Goal: Communication & Community: Share content

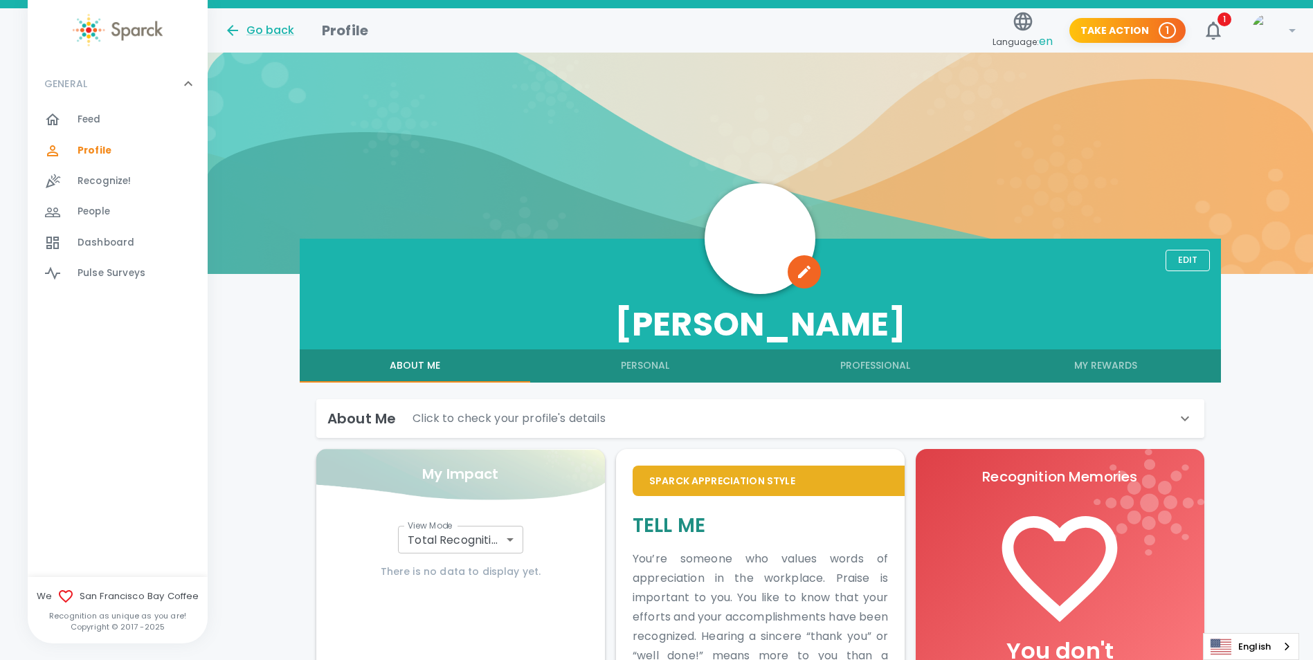
click at [98, 120] on span "Feed" at bounding box center [90, 120] width 24 height 14
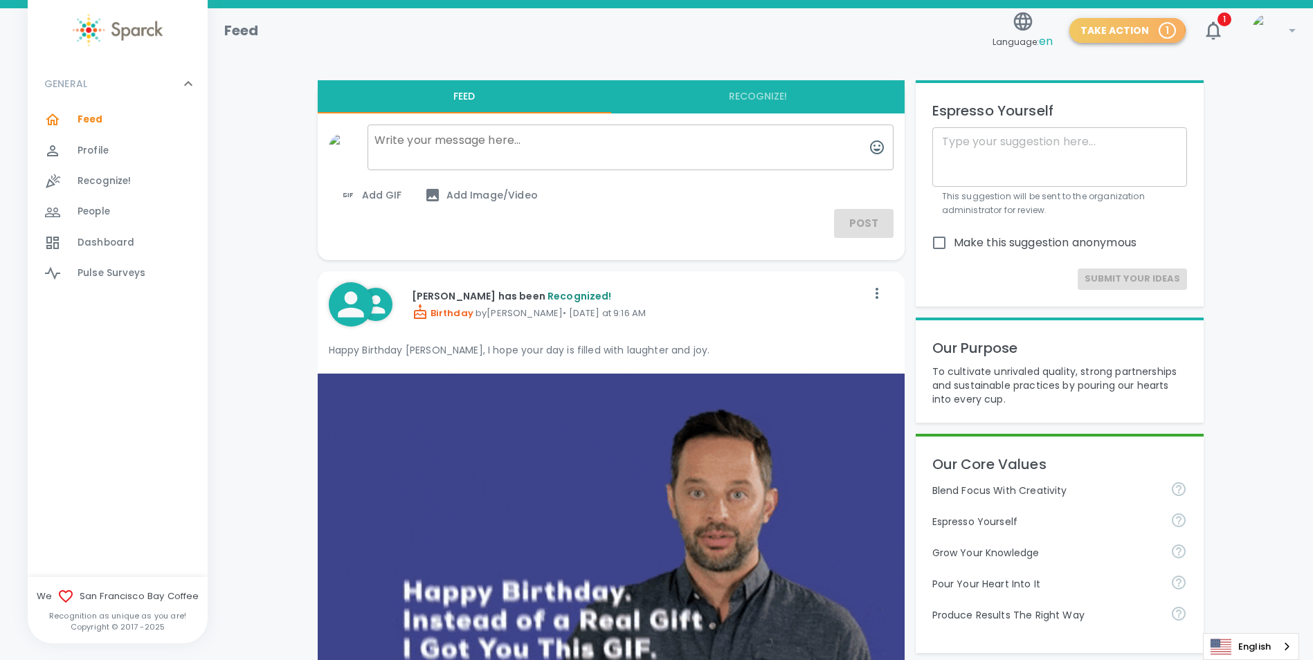
click at [1123, 33] on button "Take Action 1" at bounding box center [1128, 31] width 116 height 26
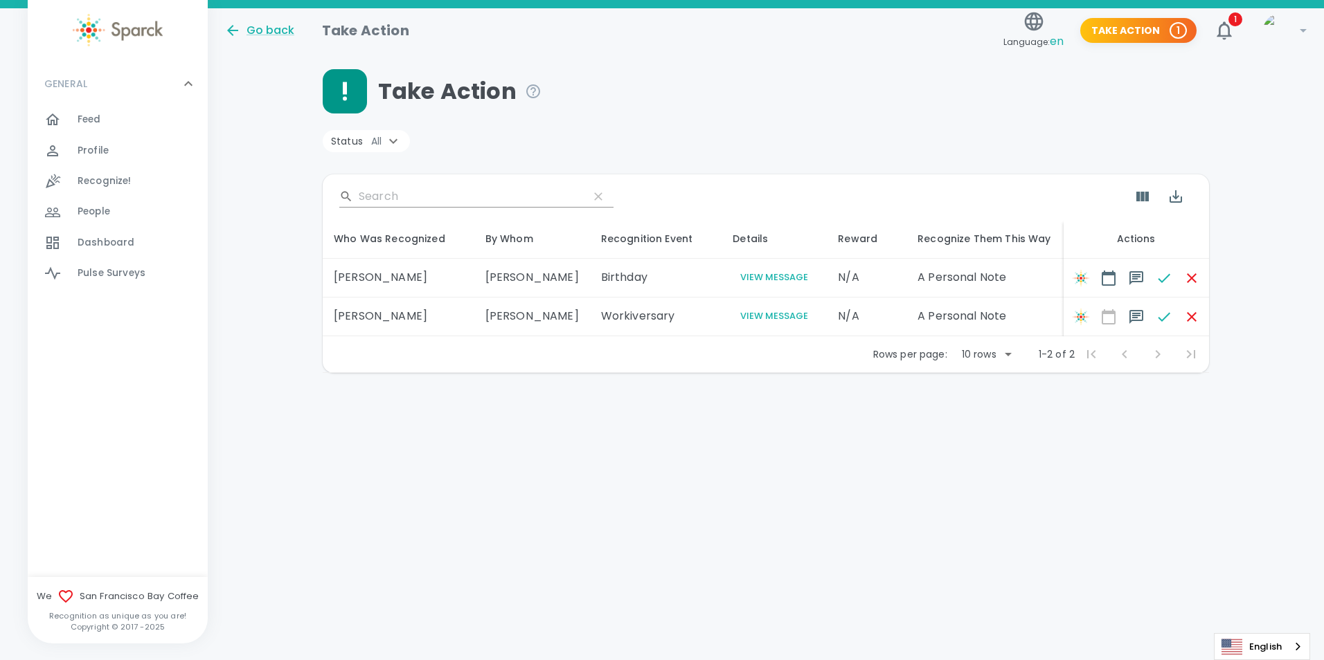
click at [113, 108] on div "Feed 0" at bounding box center [118, 120] width 180 height 30
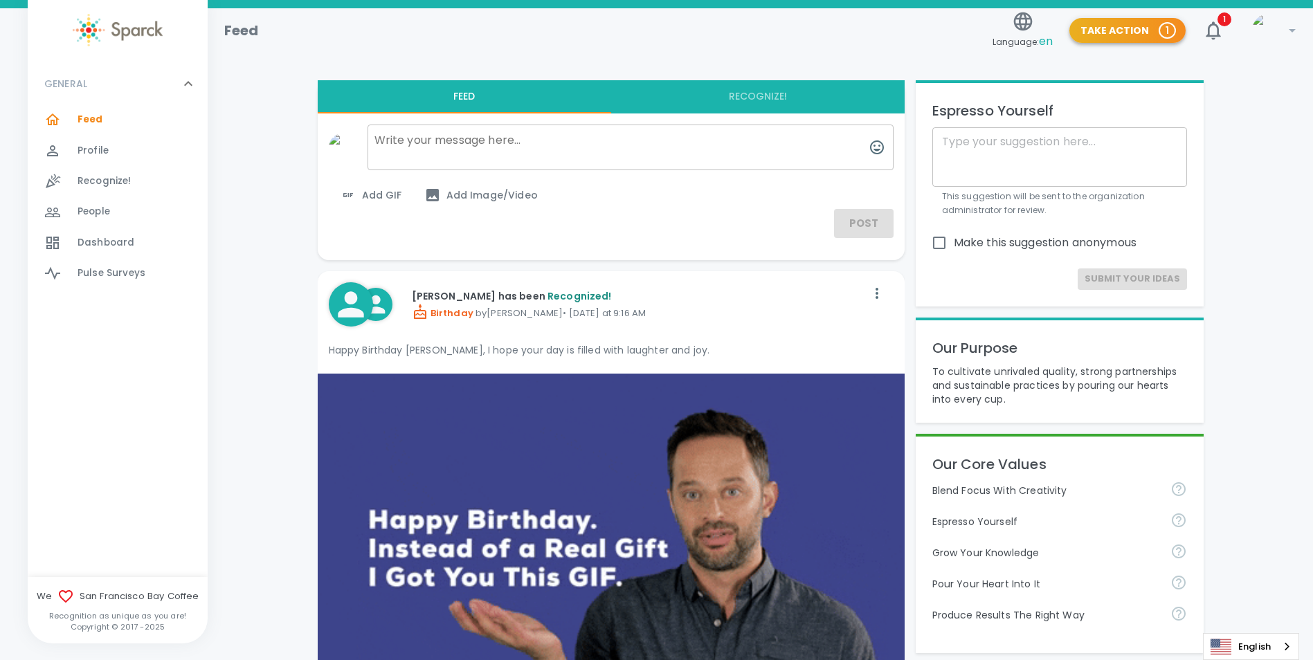
click at [1126, 34] on button "Take Action 1" at bounding box center [1128, 31] width 116 height 26
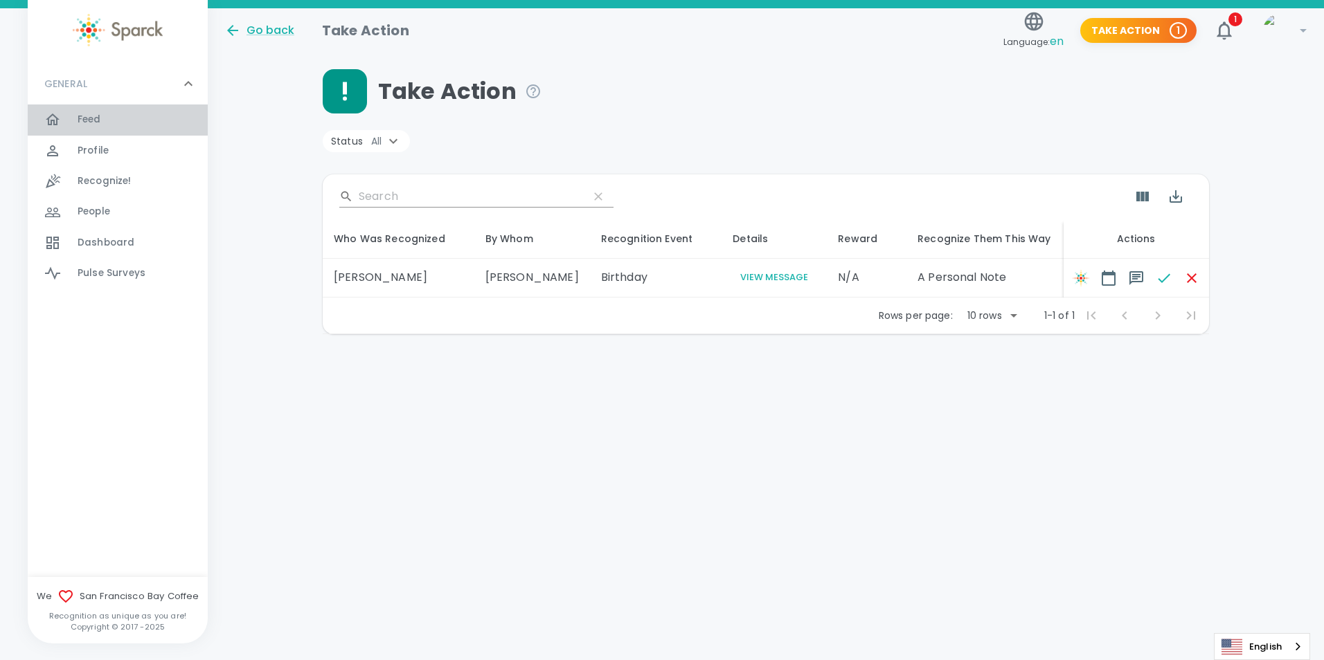
click at [87, 116] on span "Feed" at bounding box center [90, 120] width 24 height 14
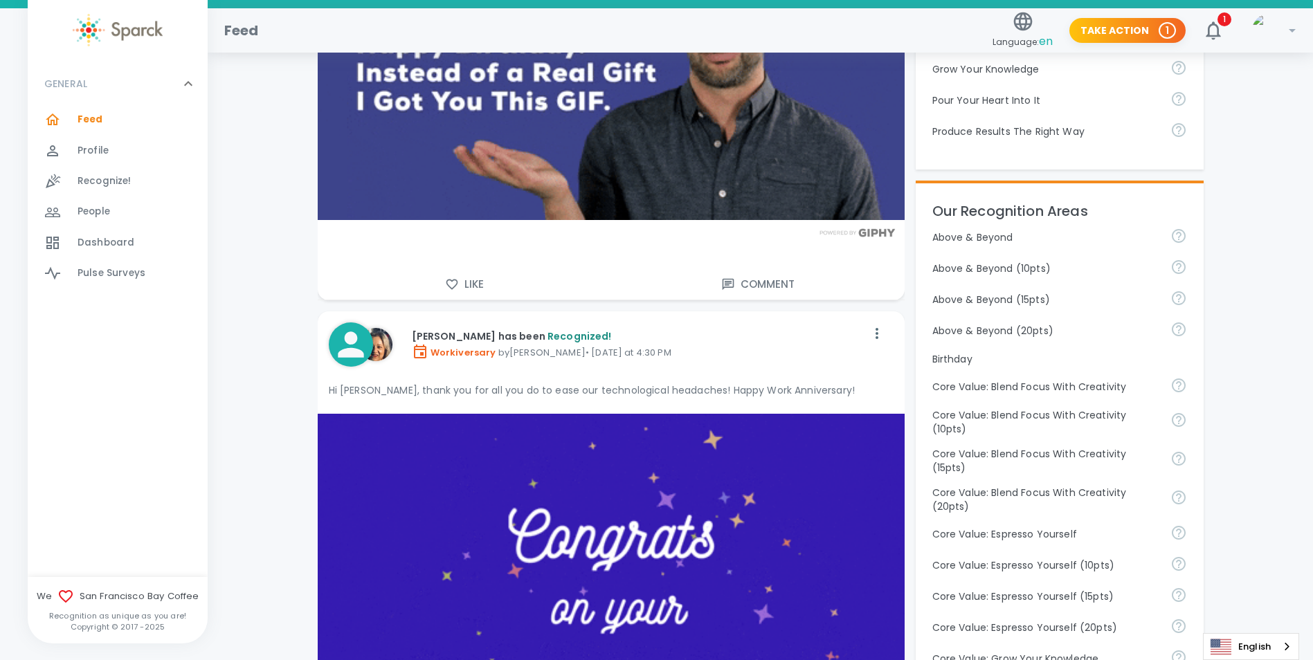
scroll to position [485, 0]
click at [429, 293] on button "Like" at bounding box center [465, 283] width 294 height 29
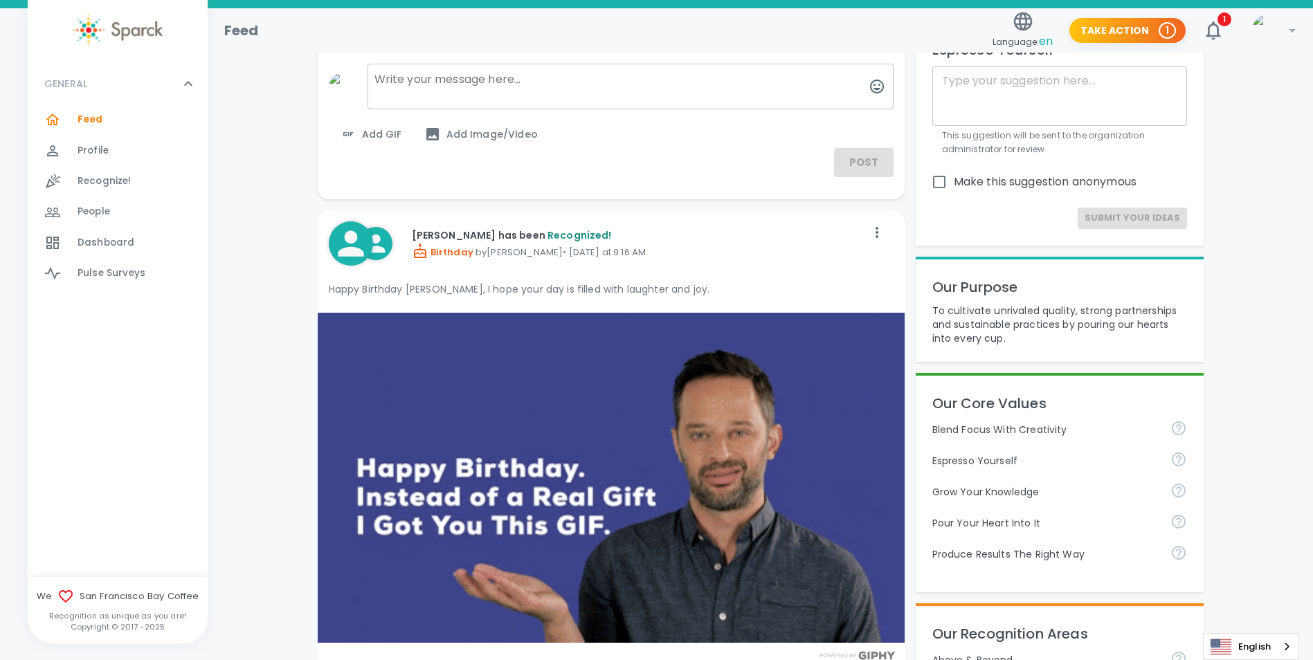
scroll to position [0, 0]
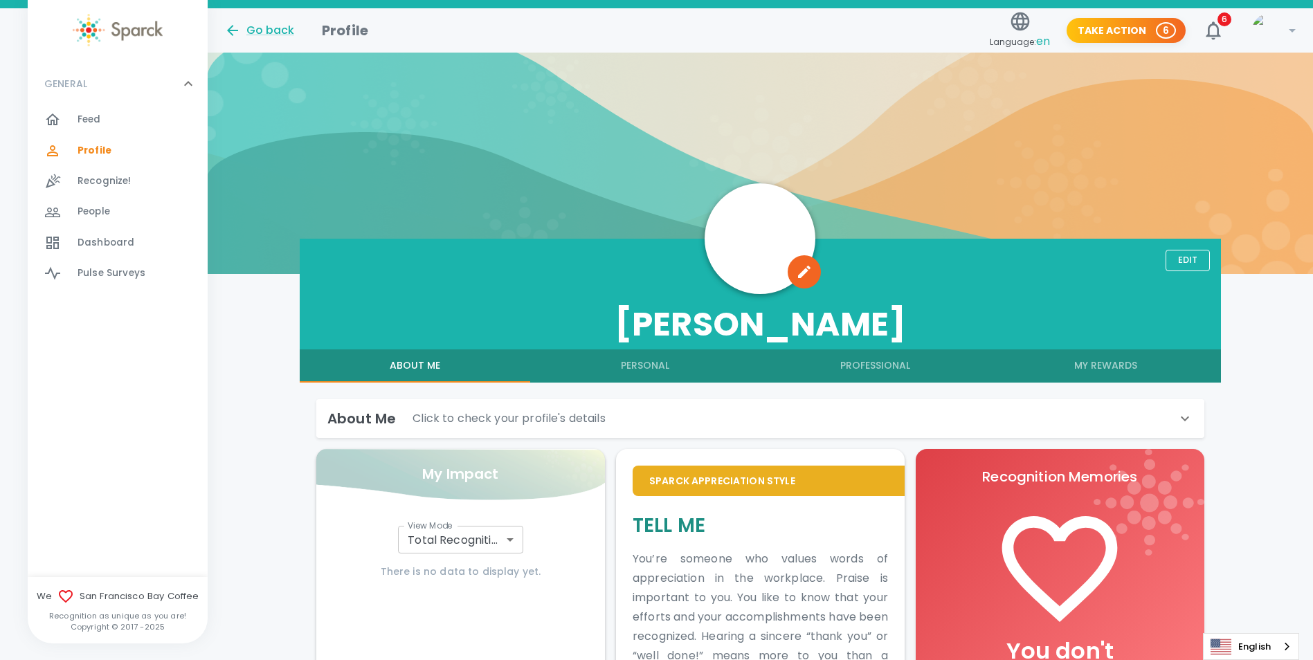
click at [116, 125] on div "Feed 0" at bounding box center [143, 119] width 130 height 19
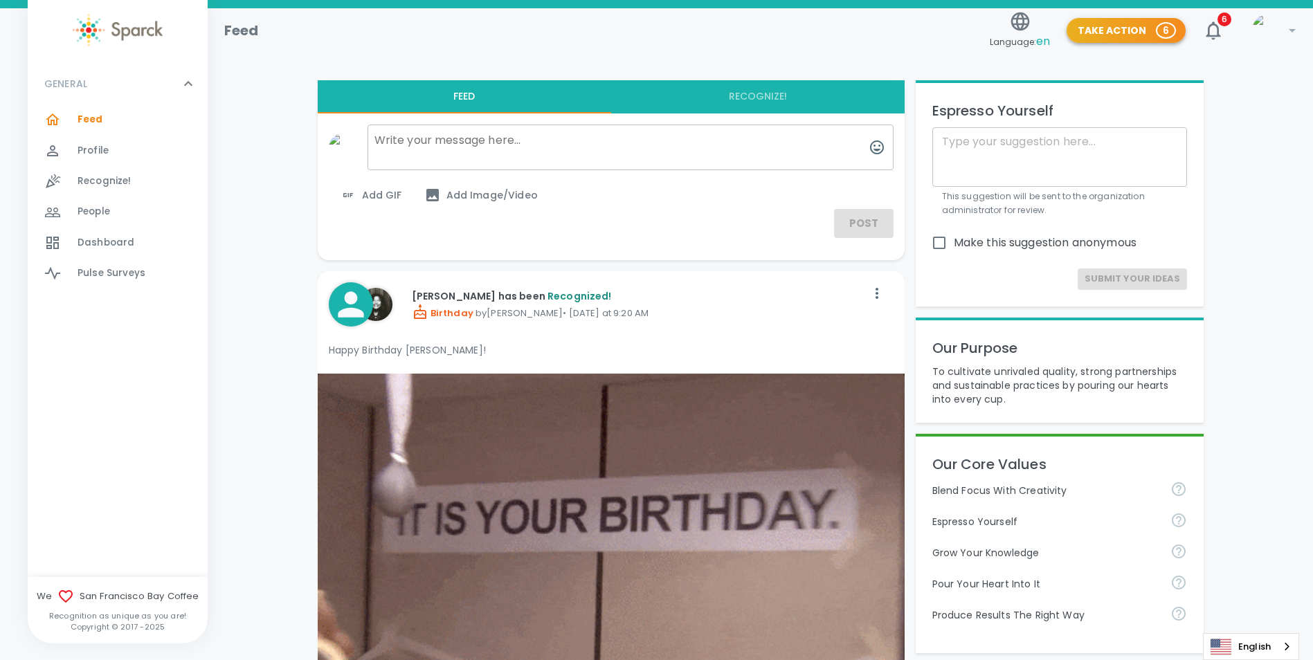
click at [1131, 28] on button "Take Action 6" at bounding box center [1126, 31] width 119 height 26
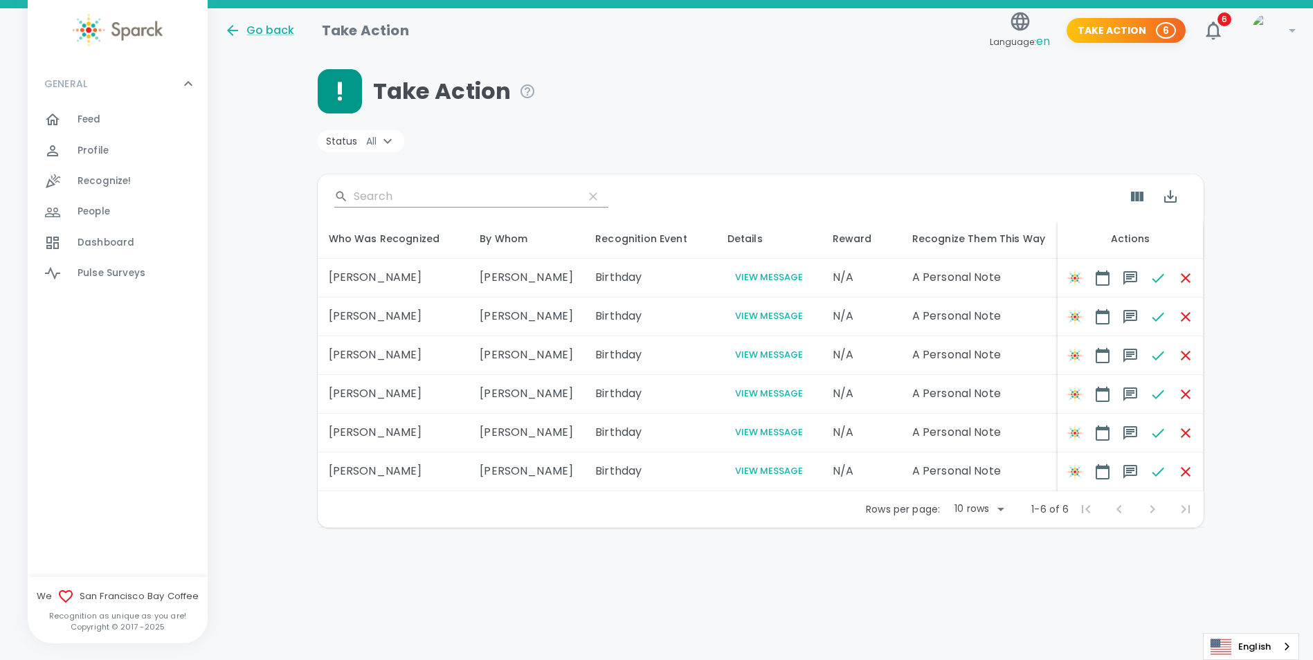
scroll to position [35, 0]
click at [127, 119] on div "Feed 0" at bounding box center [143, 119] width 130 height 19
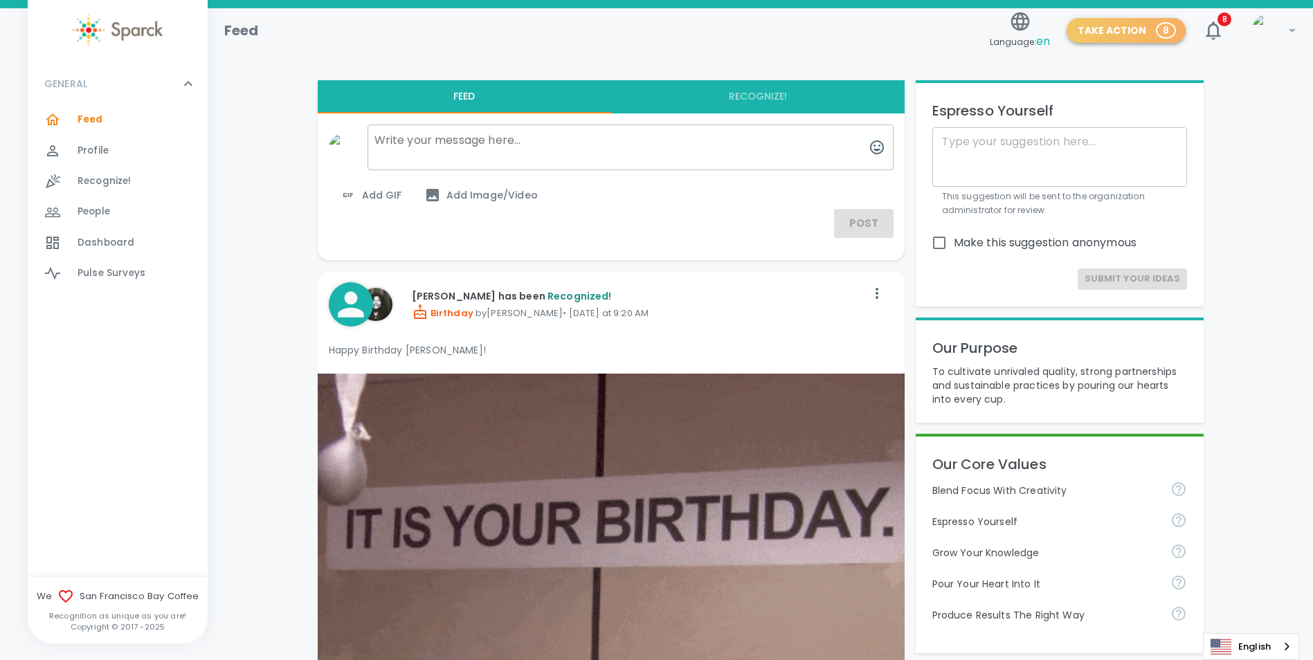
click at [1106, 24] on button "Take Action 8" at bounding box center [1126, 31] width 119 height 26
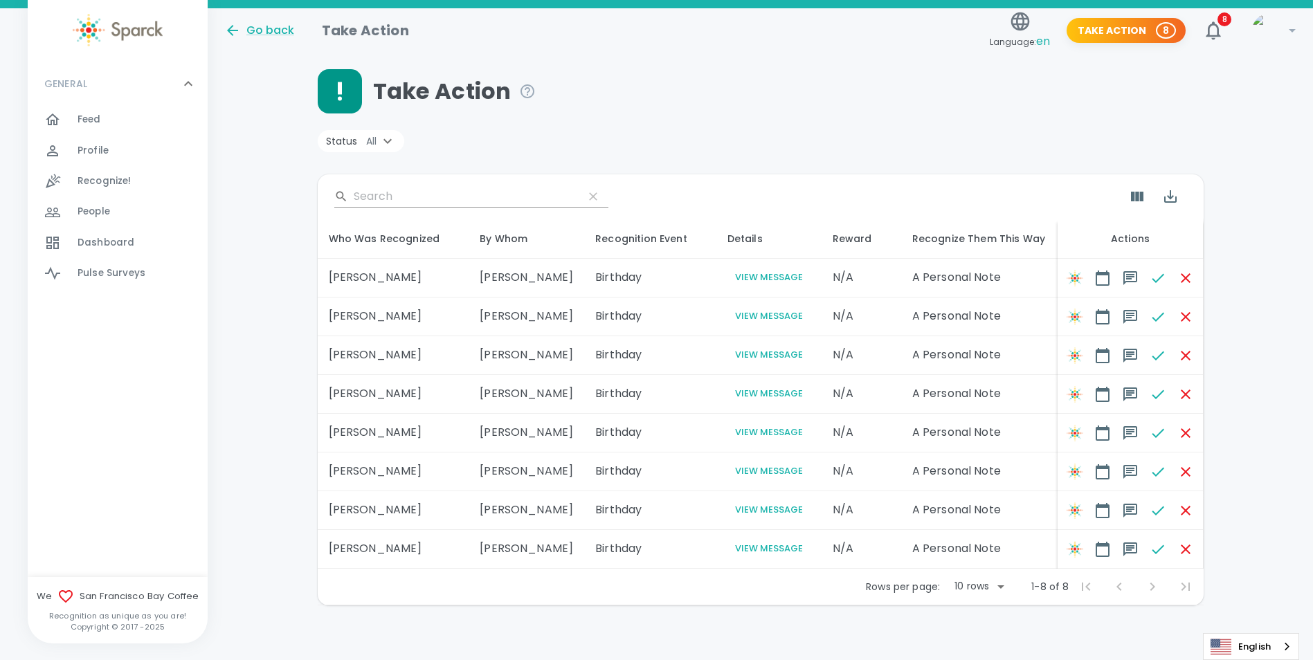
click at [784, 66] on div at bounding box center [760, 47] width 1072 height 44
click at [780, 100] on div "Take Action" at bounding box center [761, 91] width 886 height 44
click at [786, 137] on div "Status All" at bounding box center [766, 144] width 897 height 28
click at [109, 123] on div "Feed 0" at bounding box center [143, 119] width 130 height 19
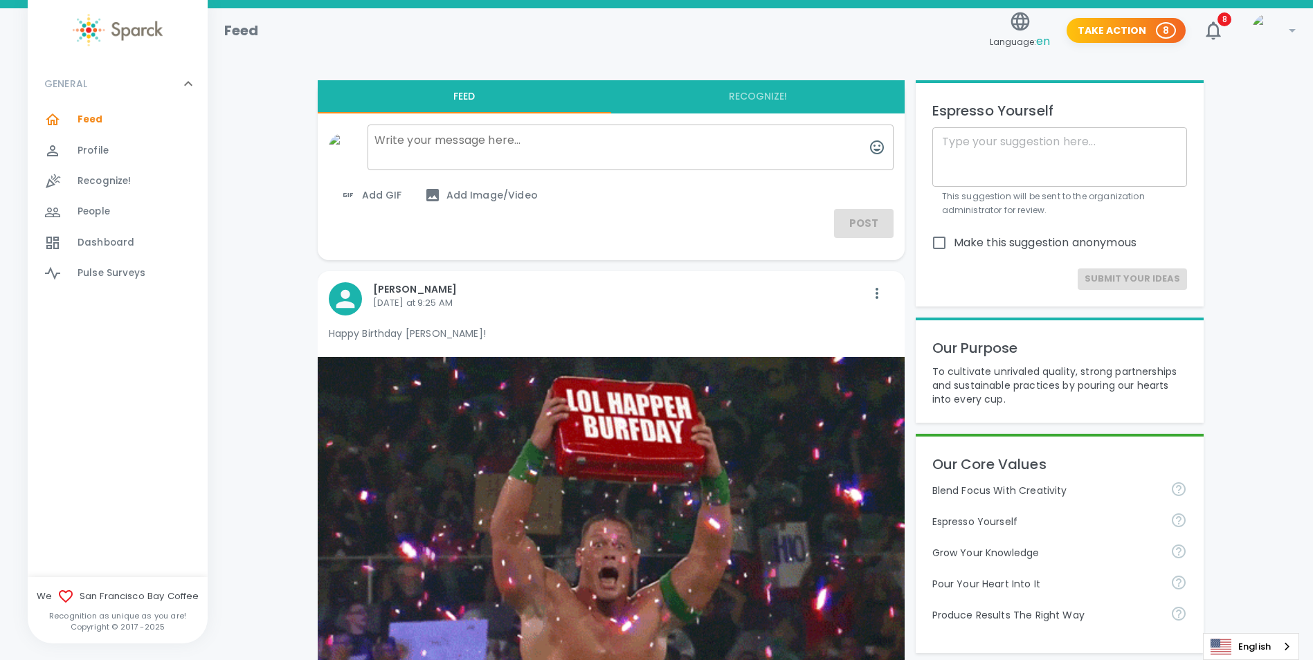
click at [380, 201] on span "Add GIF" at bounding box center [371, 195] width 62 height 17
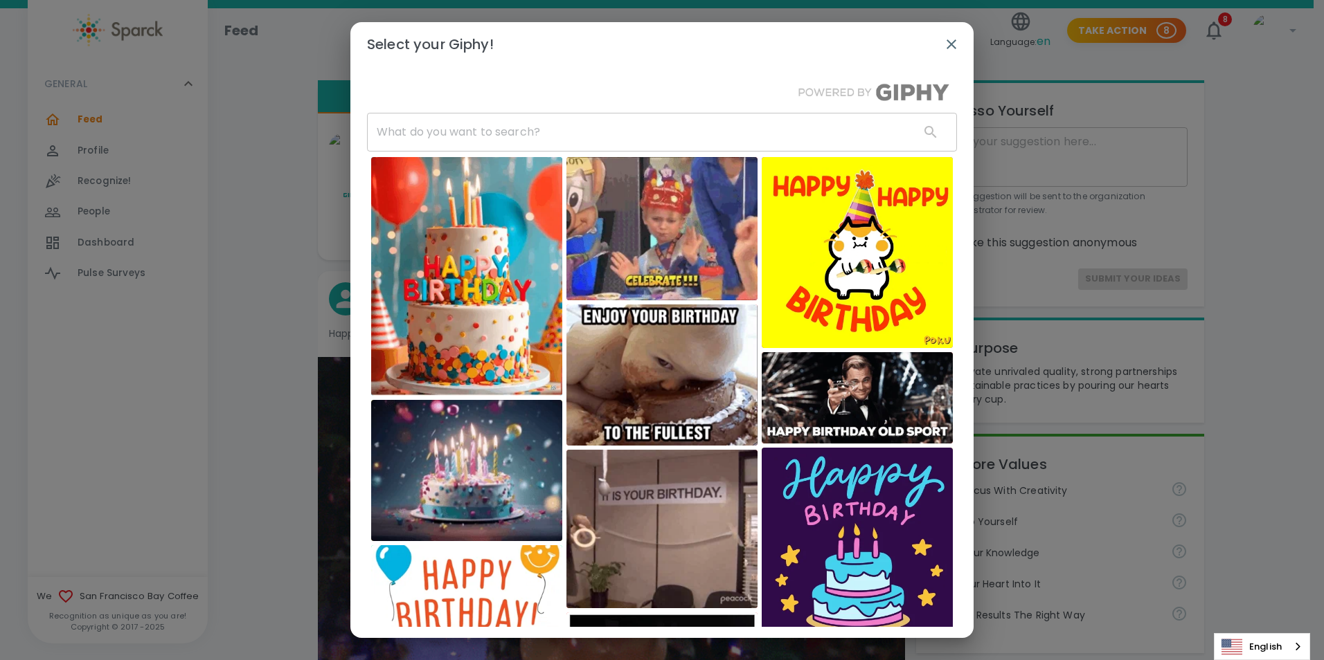
click at [950, 47] on icon "button" at bounding box center [951, 44] width 17 height 17
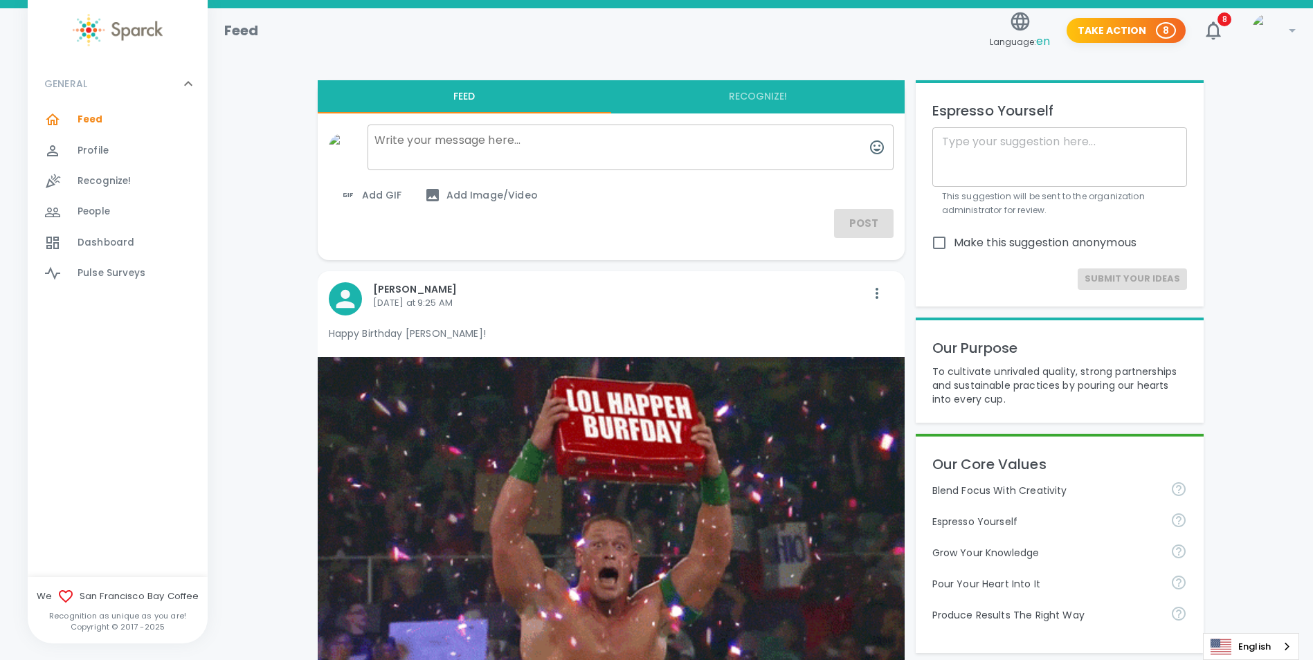
click at [424, 136] on textarea at bounding box center [631, 148] width 526 height 46
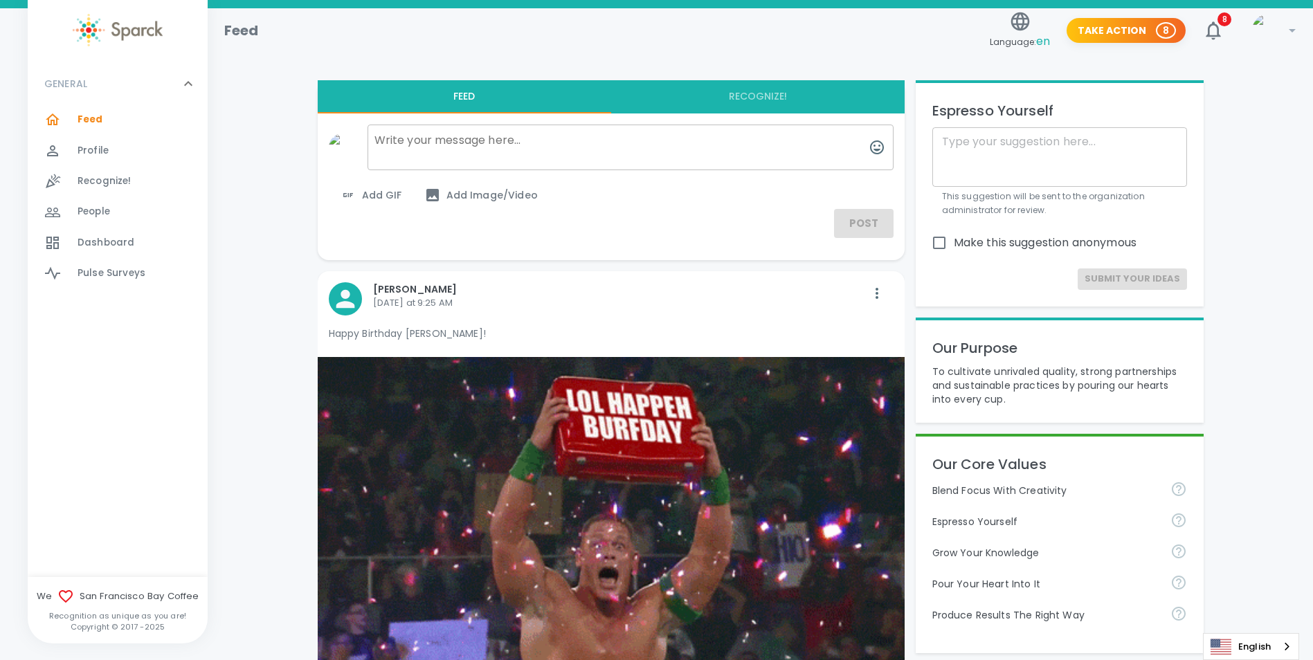
paste textarea "🎉 Happy Birthday, Boss! 🎉 Another year older, another year wiser… allegedly. Yo…"
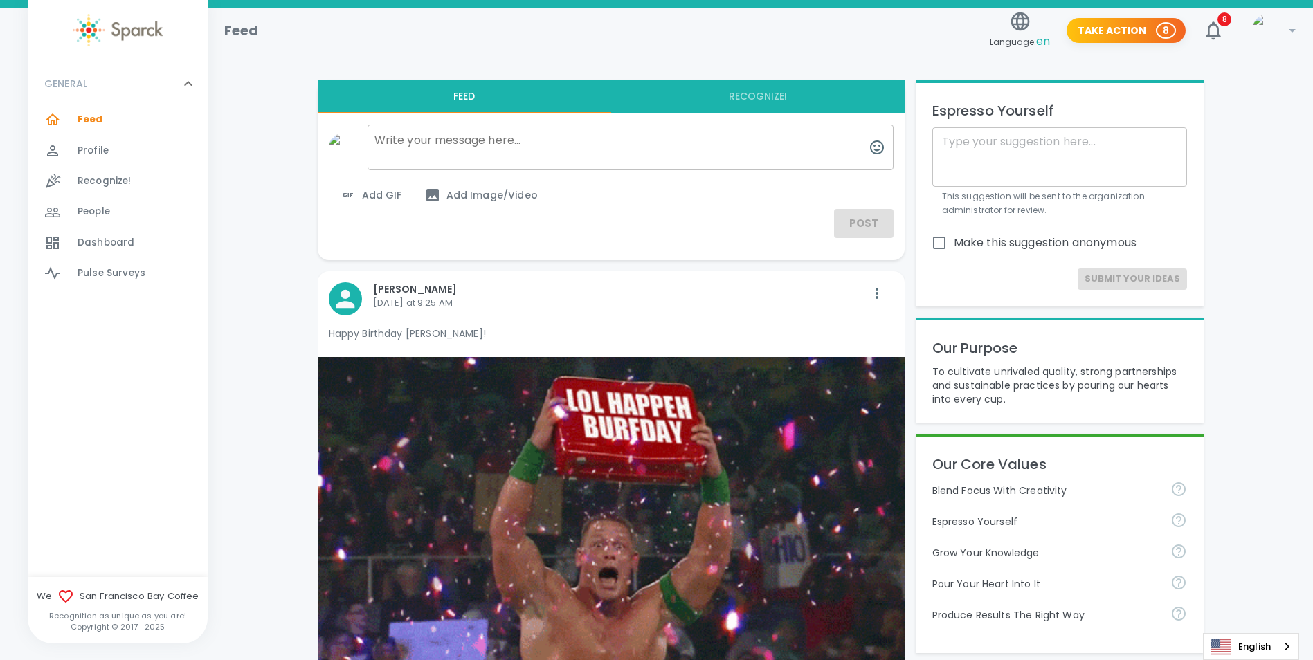
type textarea "🎉 Happy Birthday, Boss! 🎉 Another year older, another year wiser… allegedly. Yo…"
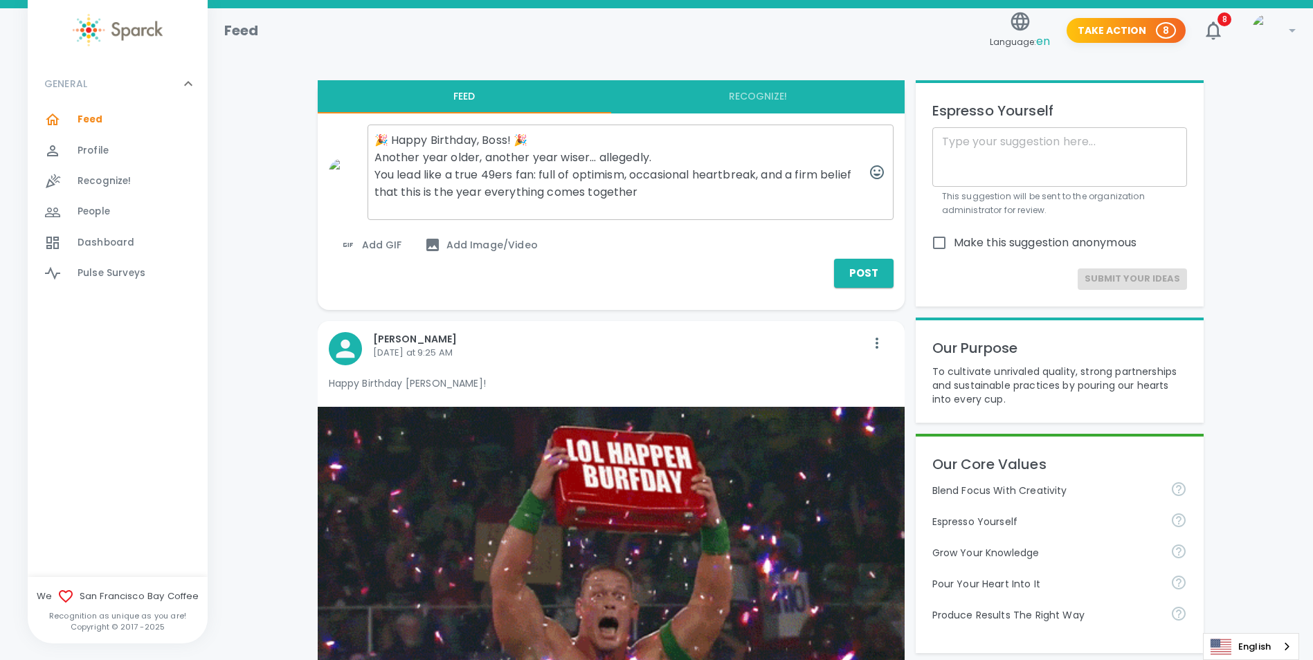
click at [379, 250] on span "Add GIF" at bounding box center [371, 245] width 62 height 17
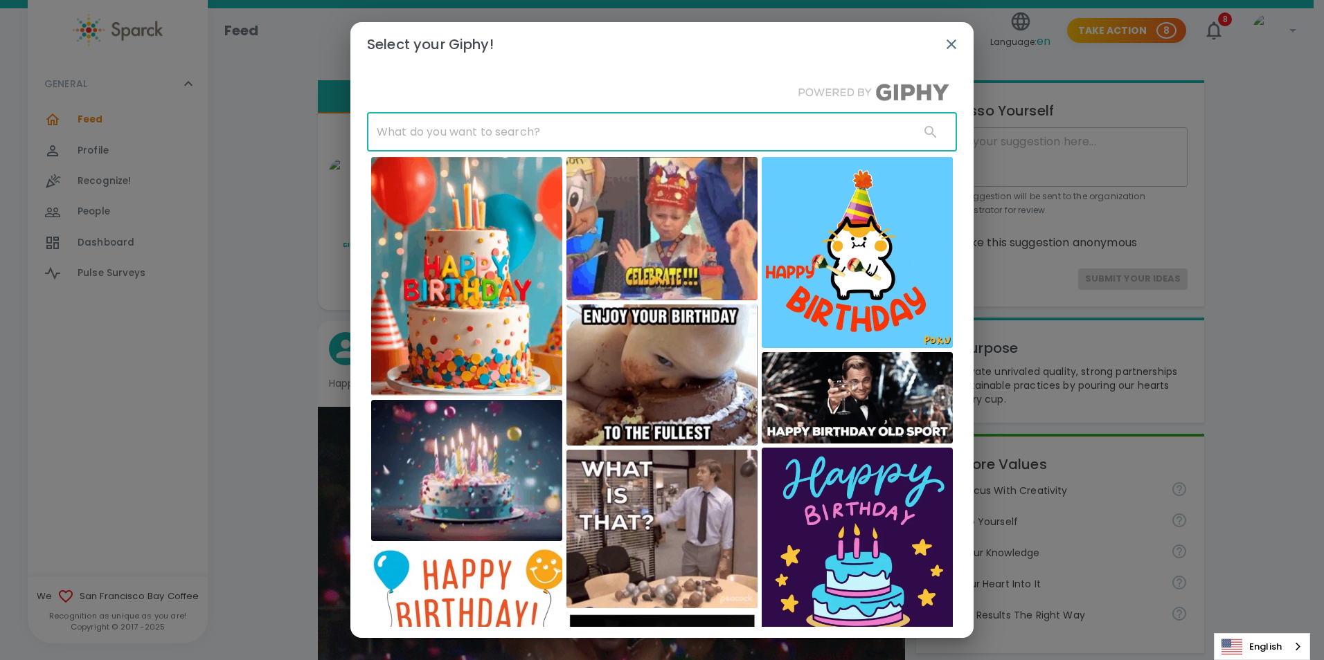
click at [617, 118] on input "text" at bounding box center [637, 132] width 541 height 39
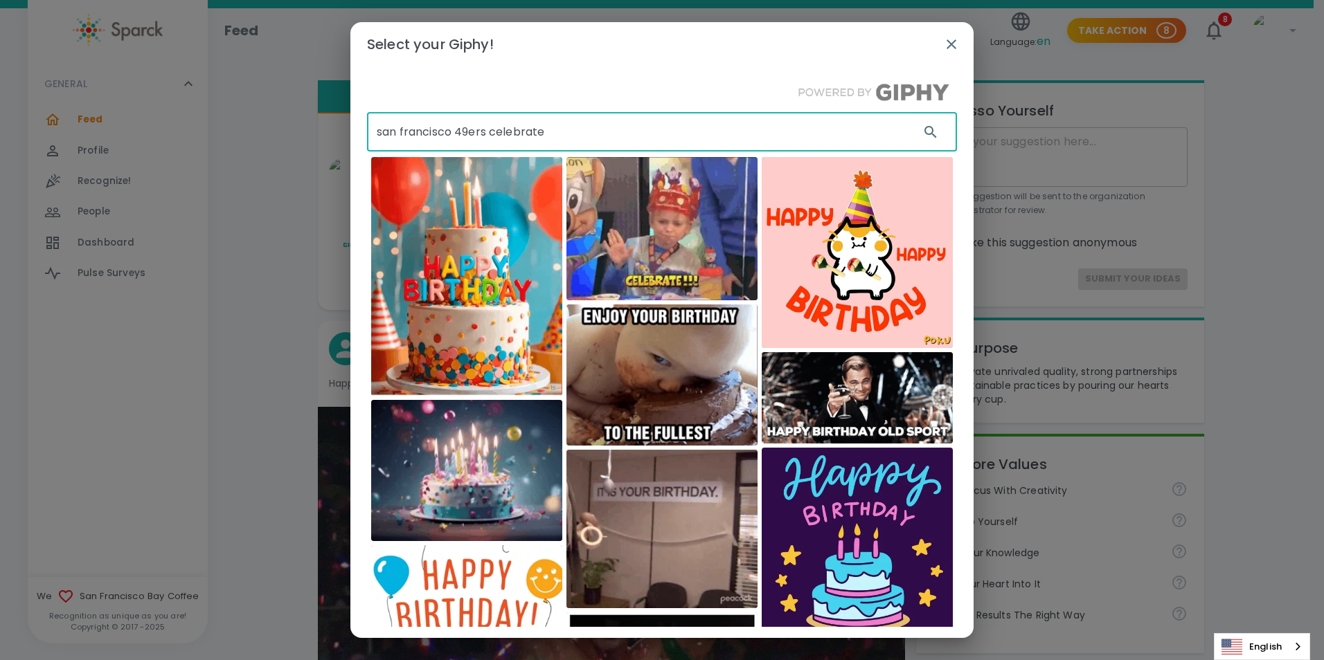
type input "san francisco 49ers celebrate"
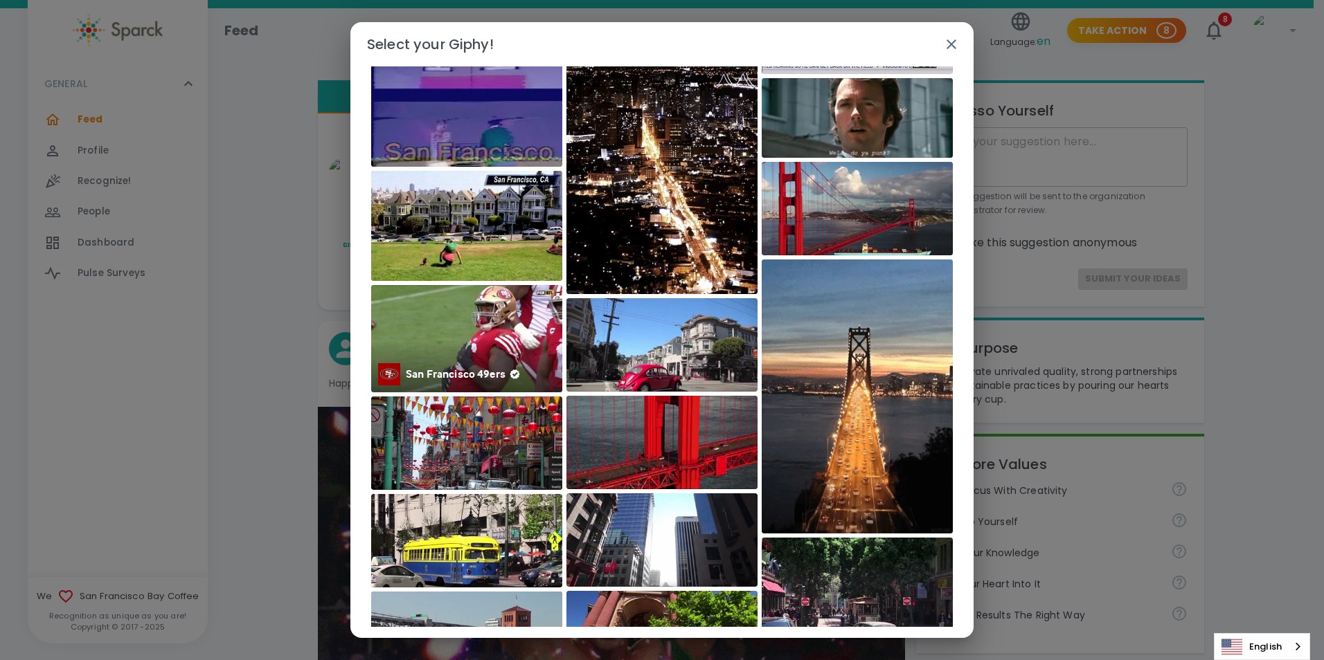
click at [470, 326] on img at bounding box center [466, 338] width 191 height 107
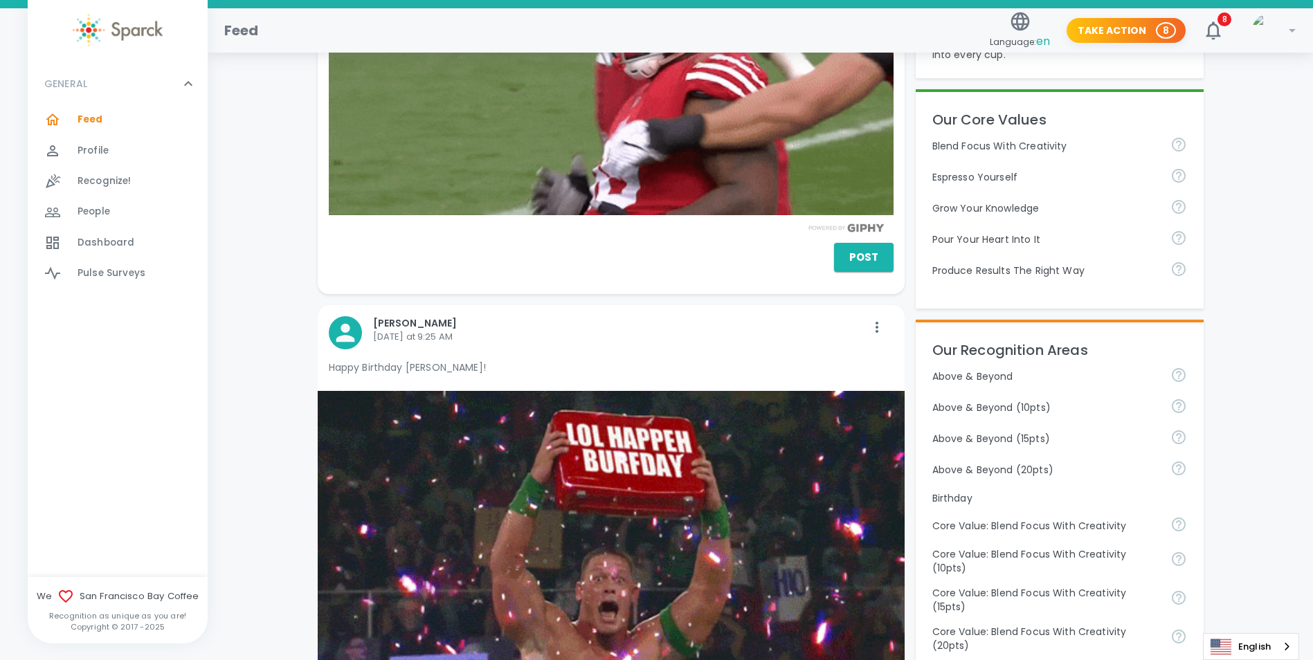
scroll to position [346, 0]
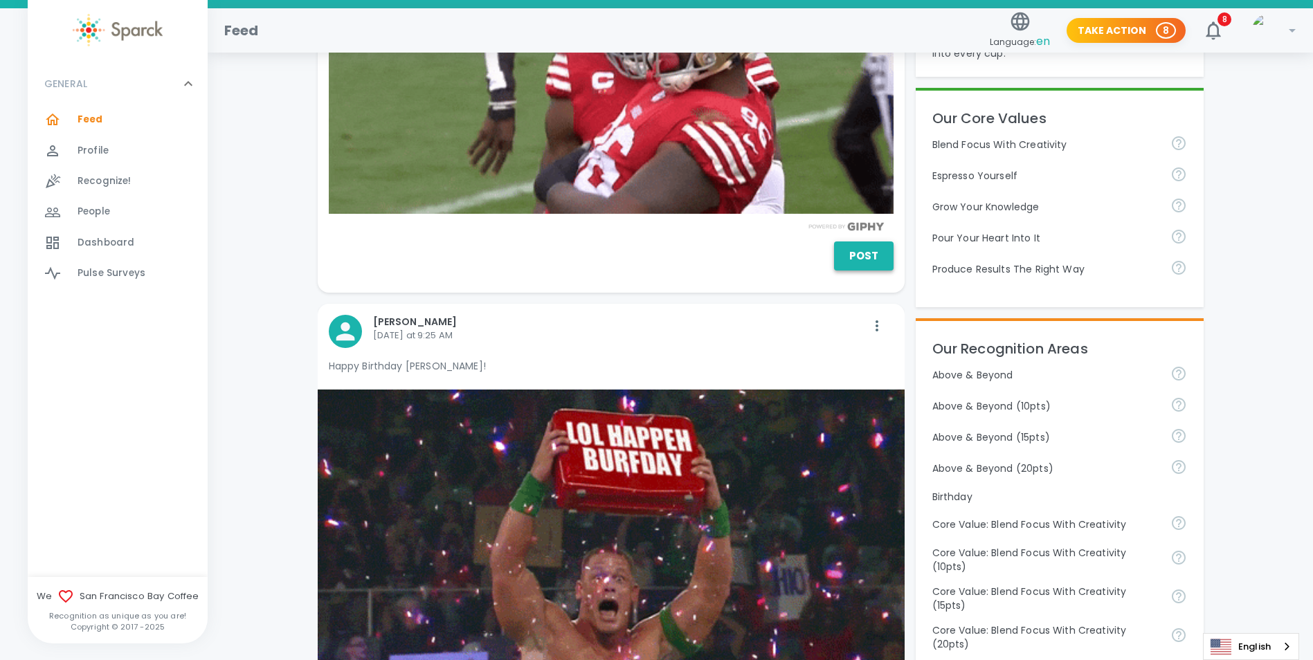
click at [857, 258] on button "Post" at bounding box center [864, 256] width 60 height 29
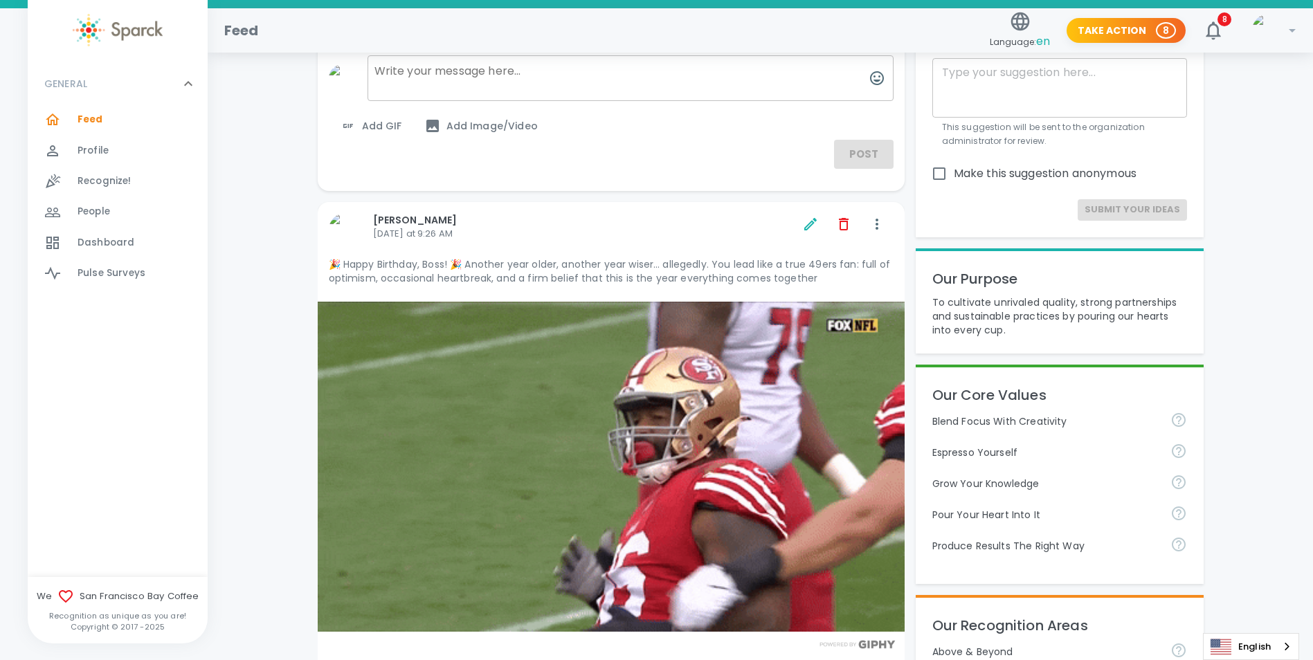
scroll to position [0, 0]
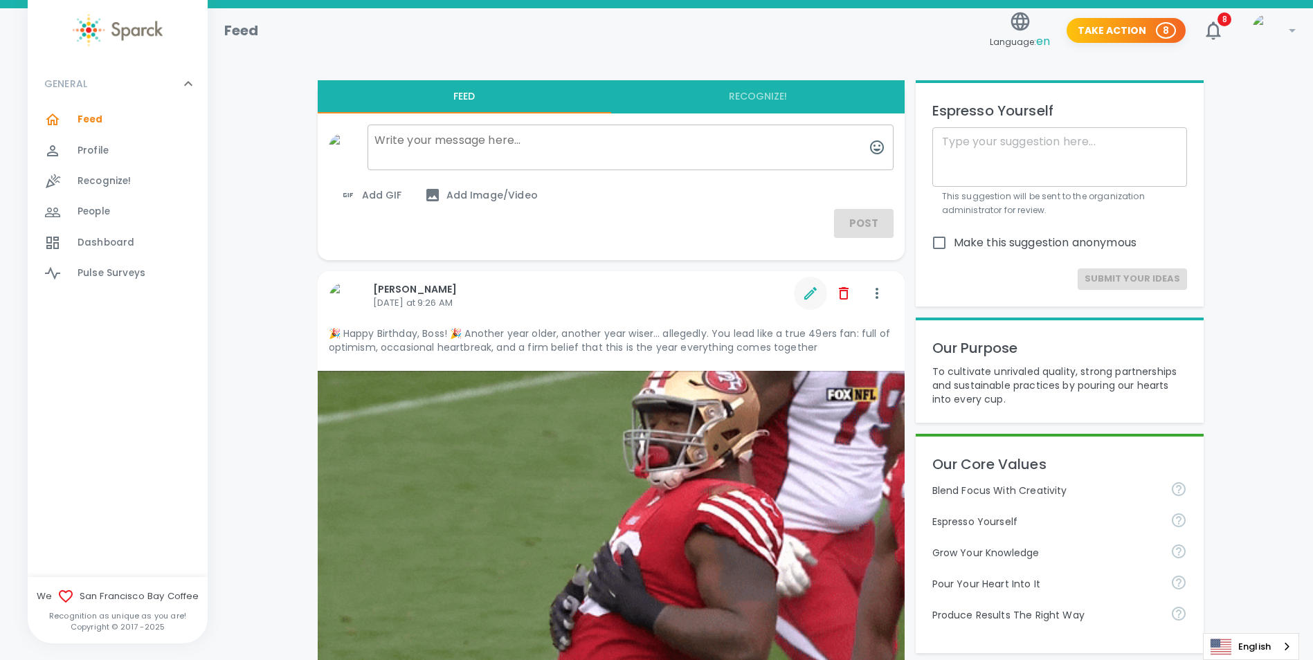
click at [809, 297] on icon "button" at bounding box center [810, 293] width 12 height 12
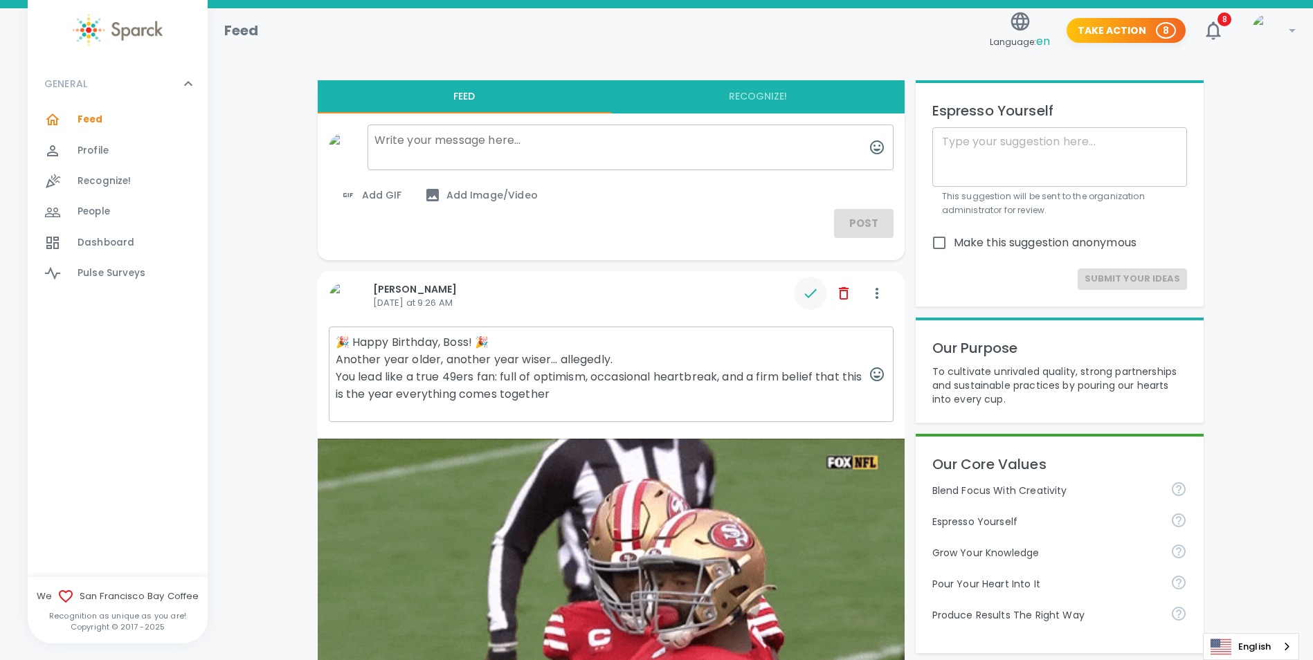
click at [471, 341] on textarea "🎉 Happy Birthday, Boss! 🎉 Another year older, another year wiser… allegedly. Yo…" at bounding box center [611, 375] width 565 height 96
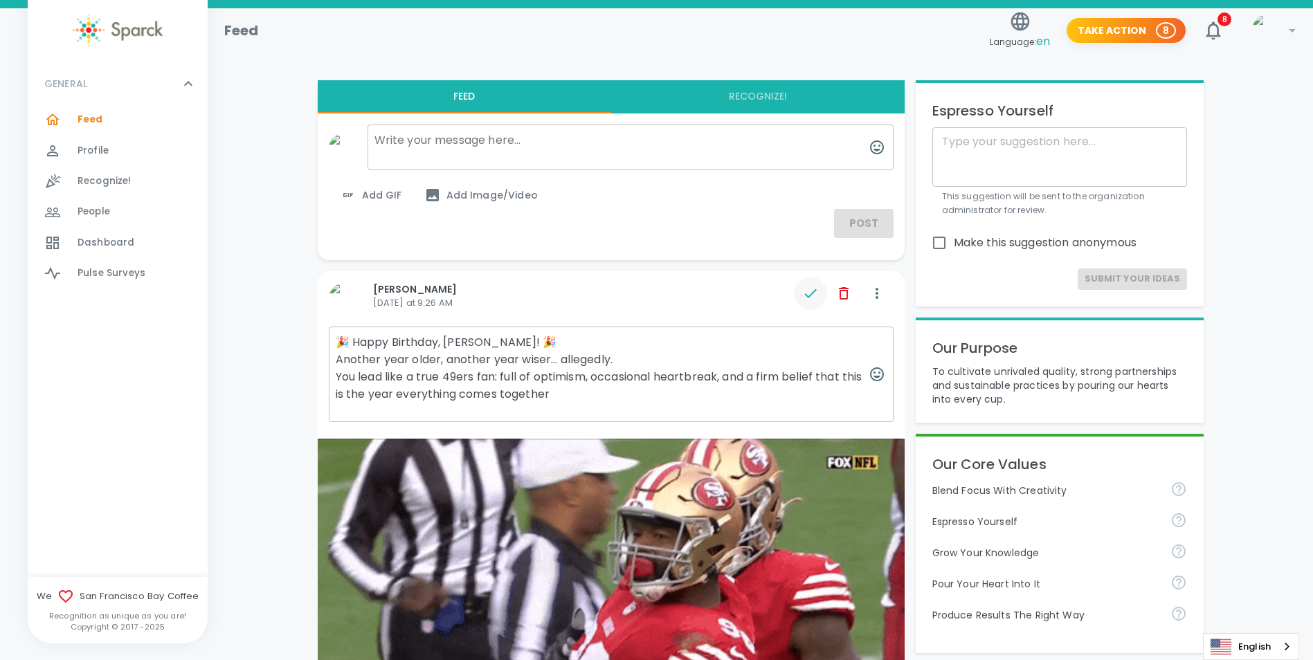
type textarea "🎉 Happy Birthday, Roger! 🎉 Another year older, another year wiser… allegedly. Y…"
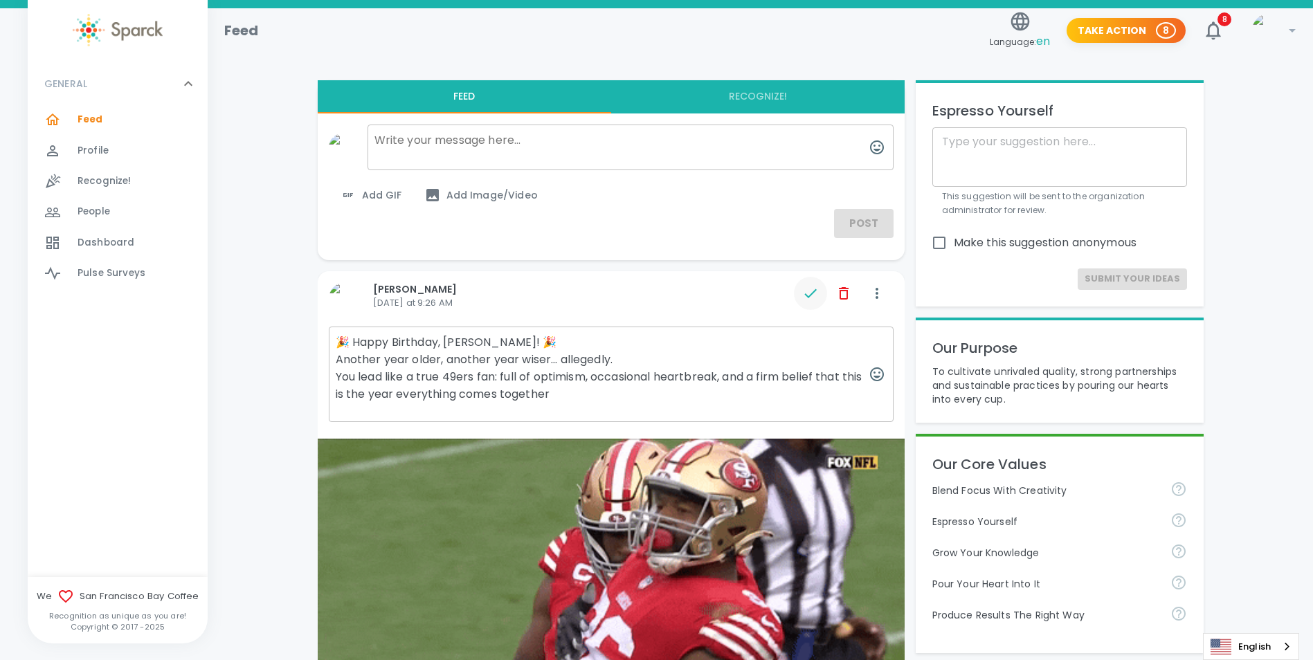
click at [804, 294] on icon "button" at bounding box center [810, 293] width 17 height 17
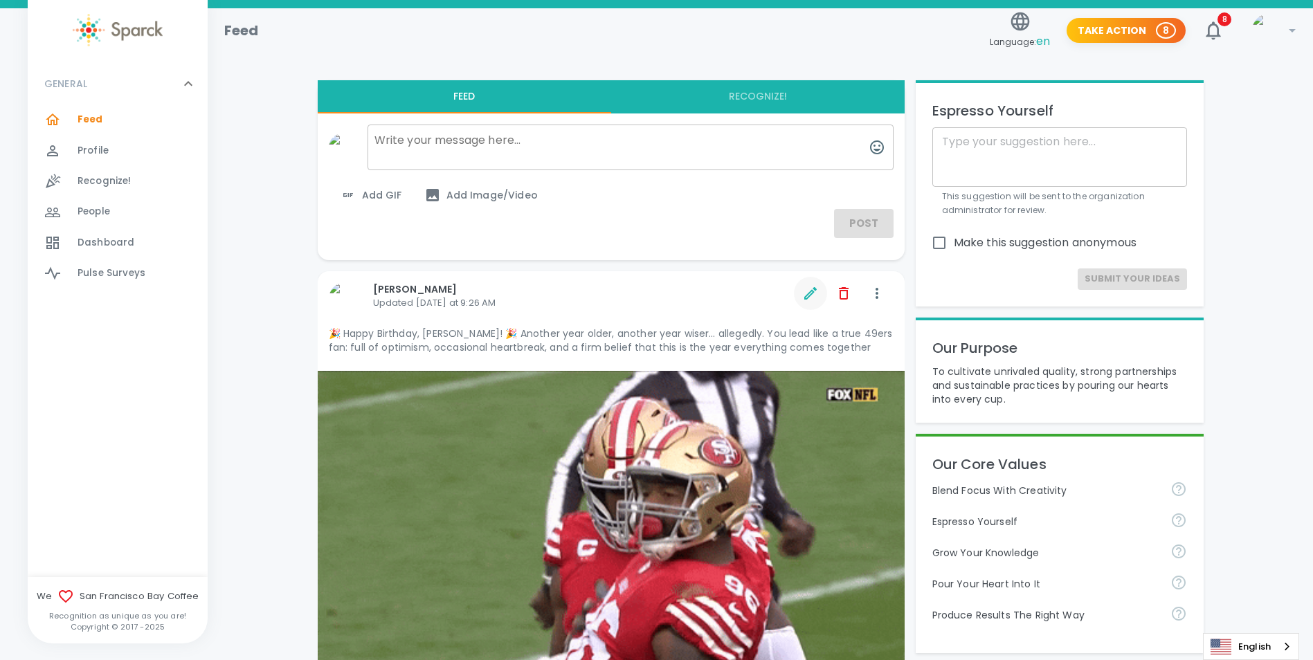
click at [809, 298] on icon "button" at bounding box center [810, 293] width 17 height 17
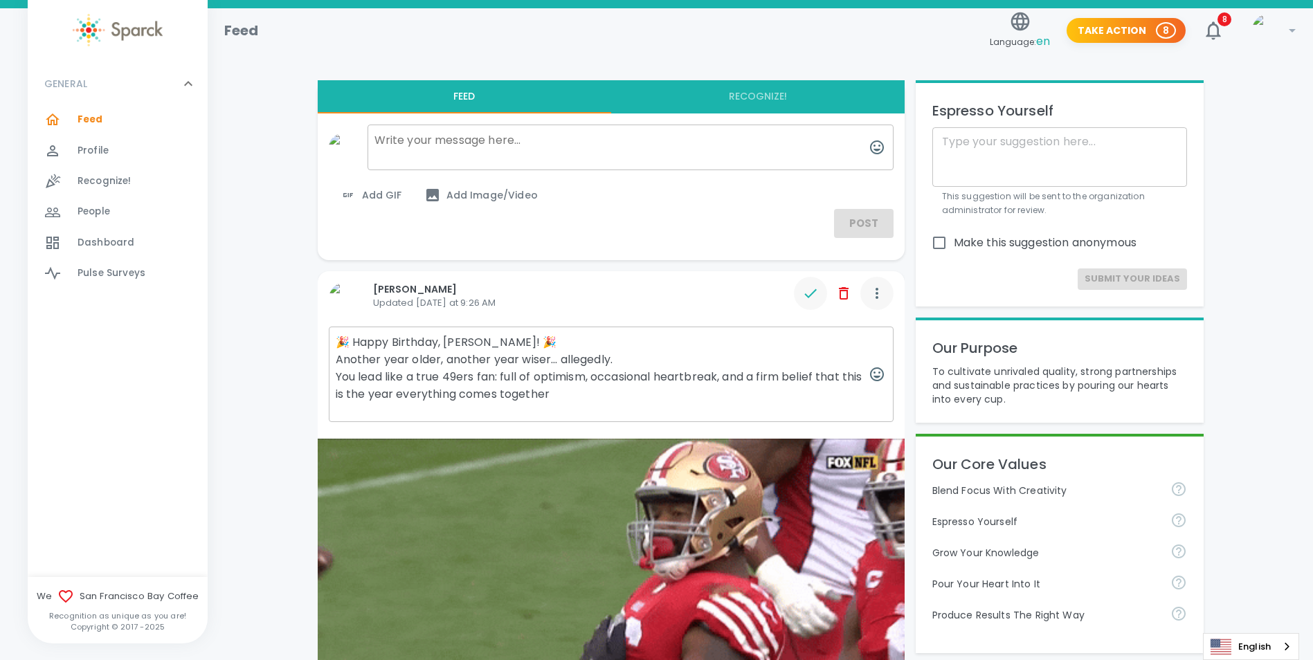
click at [870, 300] on icon "button" at bounding box center [877, 293] width 17 height 17
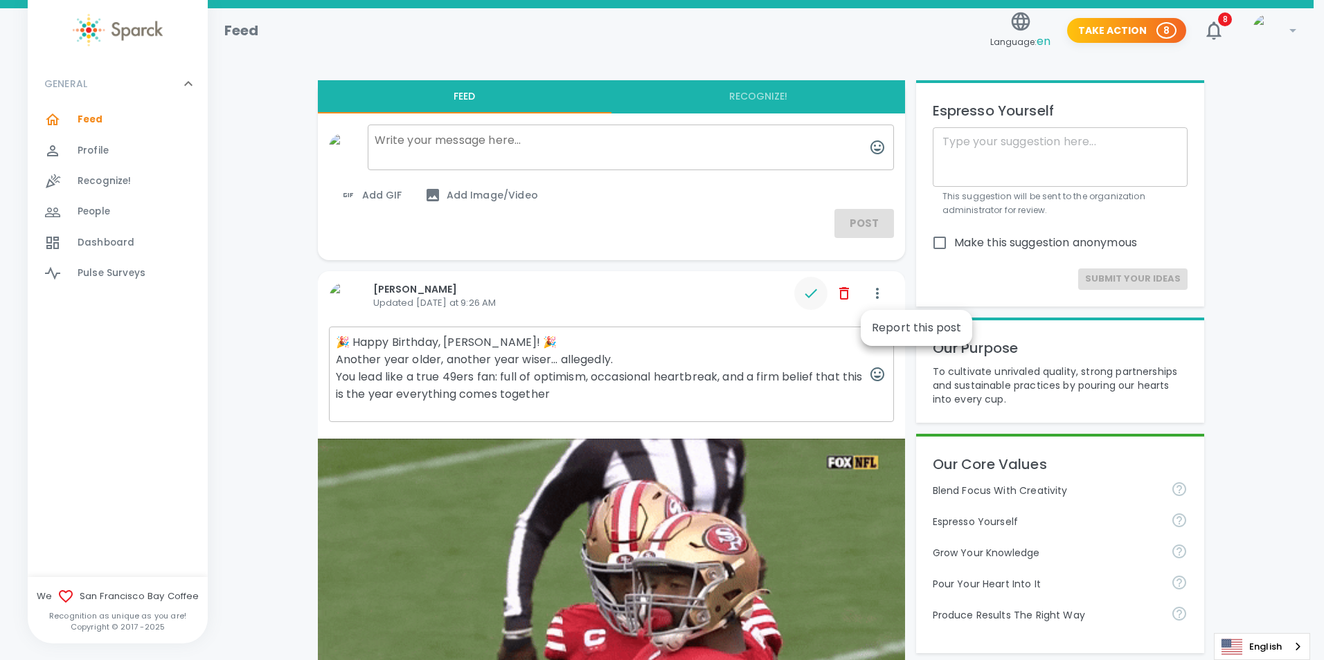
click at [748, 273] on div at bounding box center [662, 330] width 1324 height 660
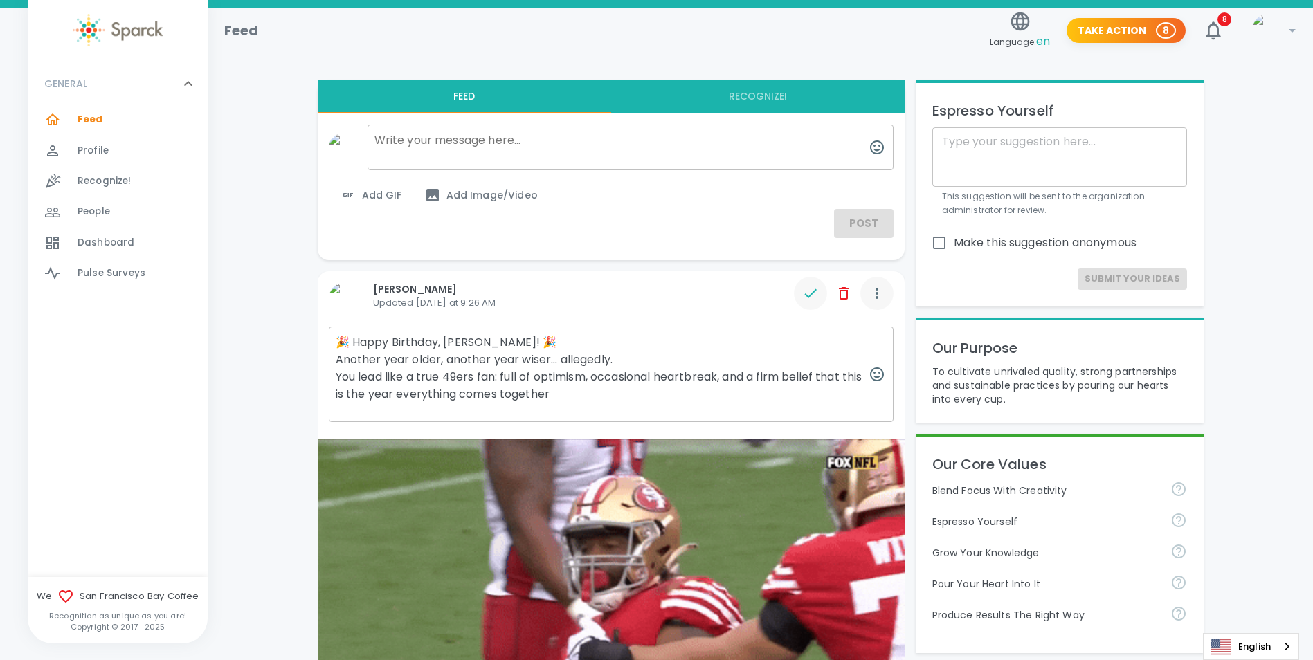
click at [880, 294] on icon "button" at bounding box center [877, 293] width 17 height 17
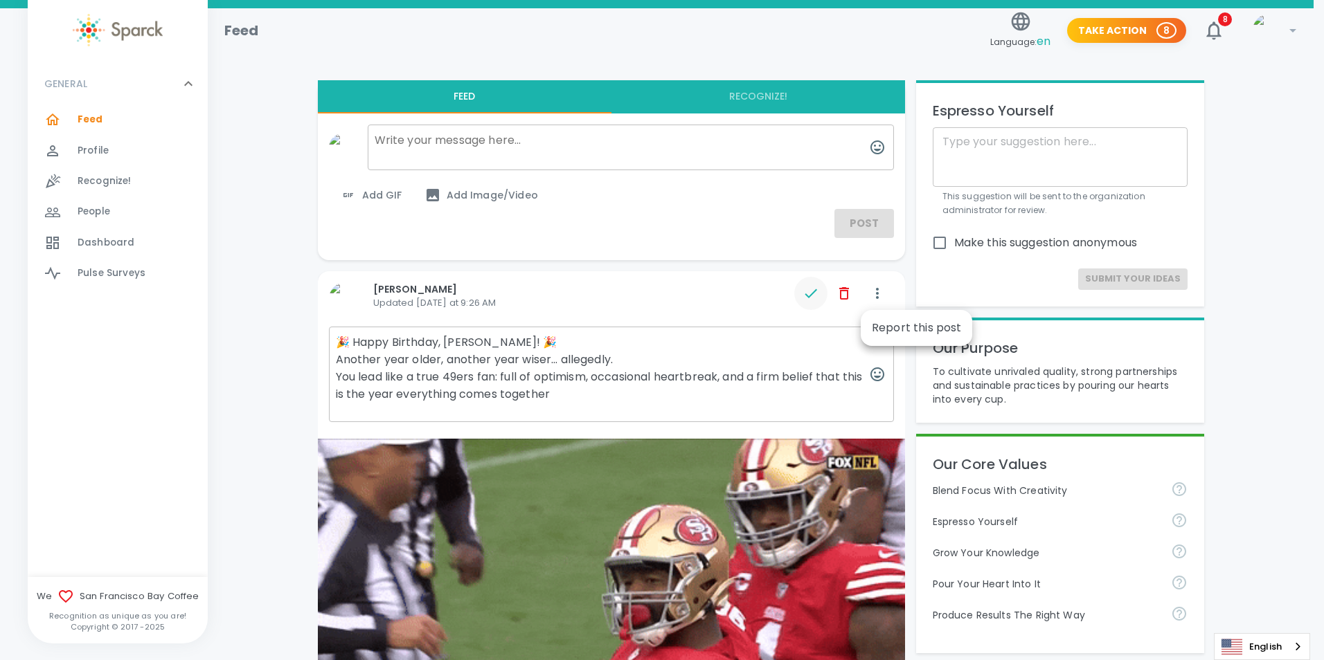
click at [820, 267] on div at bounding box center [662, 330] width 1324 height 660
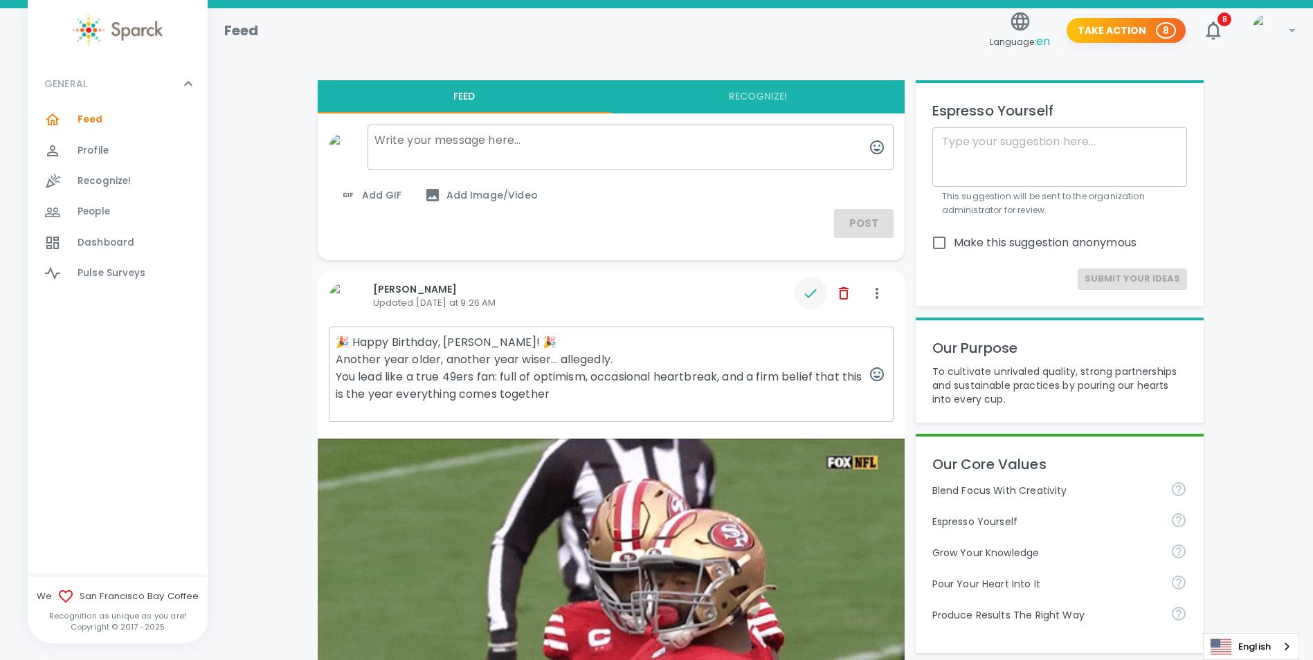
drag, startPoint x: 338, startPoint y: 341, endPoint x: 655, endPoint y: 389, distance: 320.7
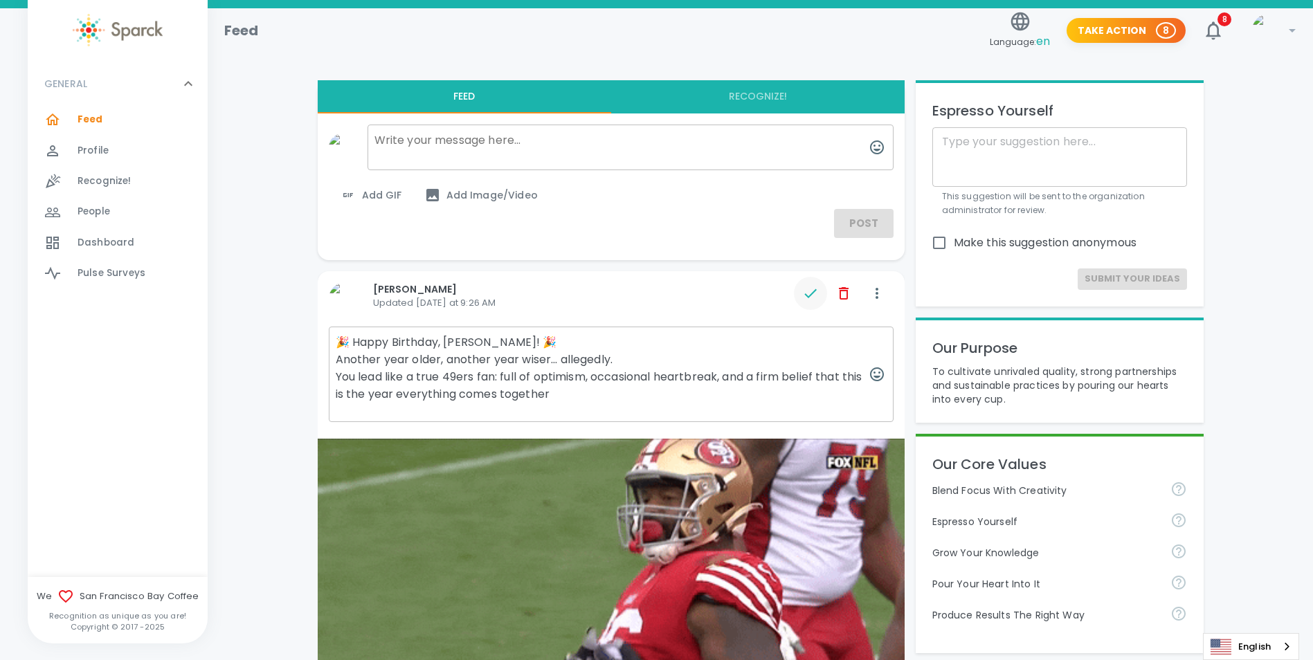
click at [655, 389] on textarea "🎉 Happy Birthday, Roger! 🎉 Another year older, another year wiser… allegedly. Y…" at bounding box center [611, 375] width 565 height 96
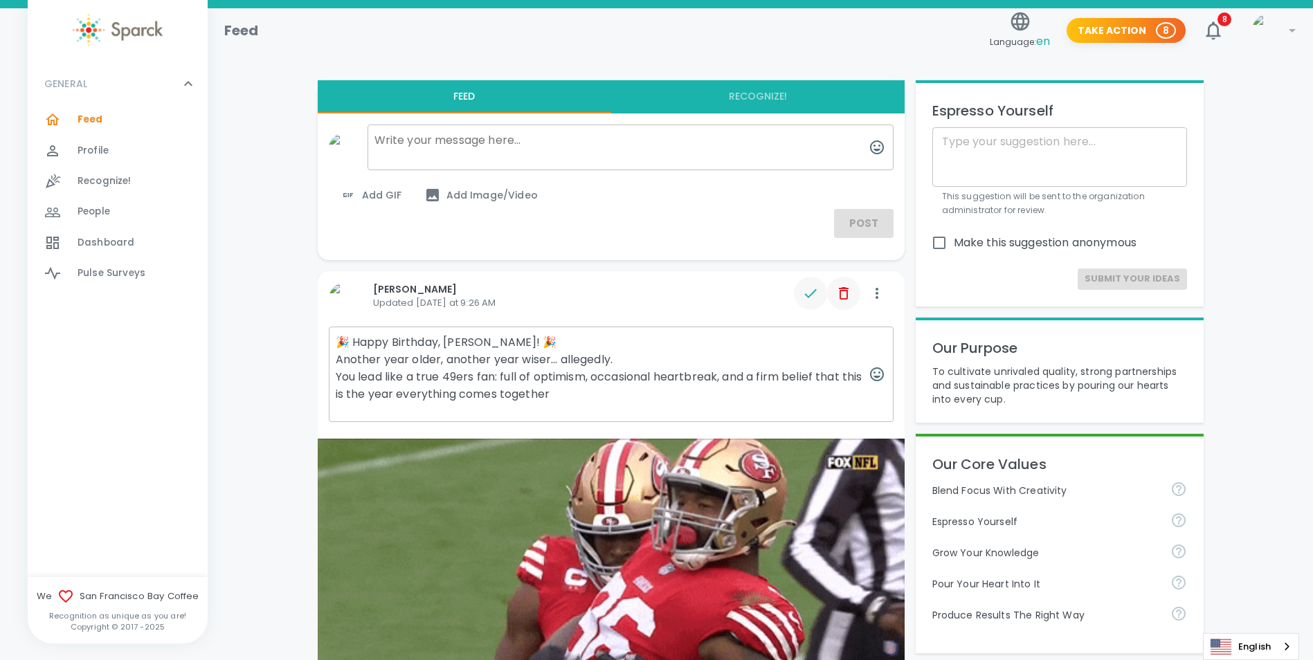
click at [831, 299] on button "button" at bounding box center [843, 293] width 33 height 33
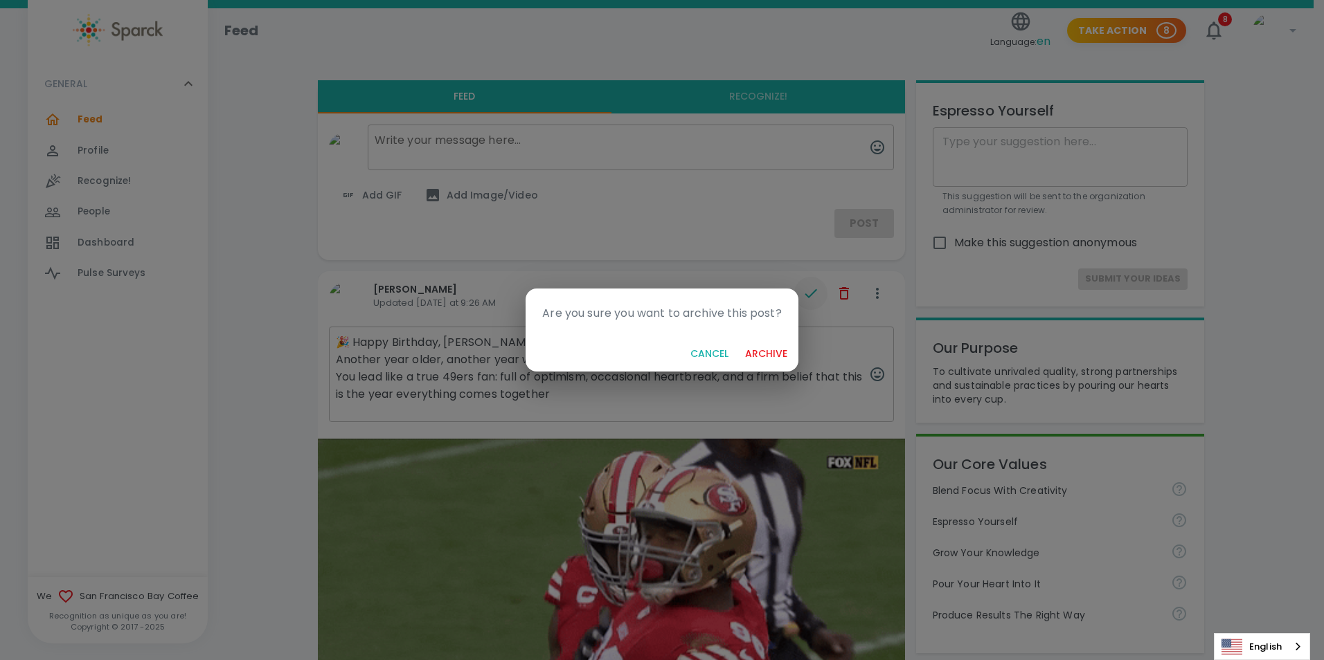
click at [724, 351] on button "Cancel" at bounding box center [709, 354] width 49 height 26
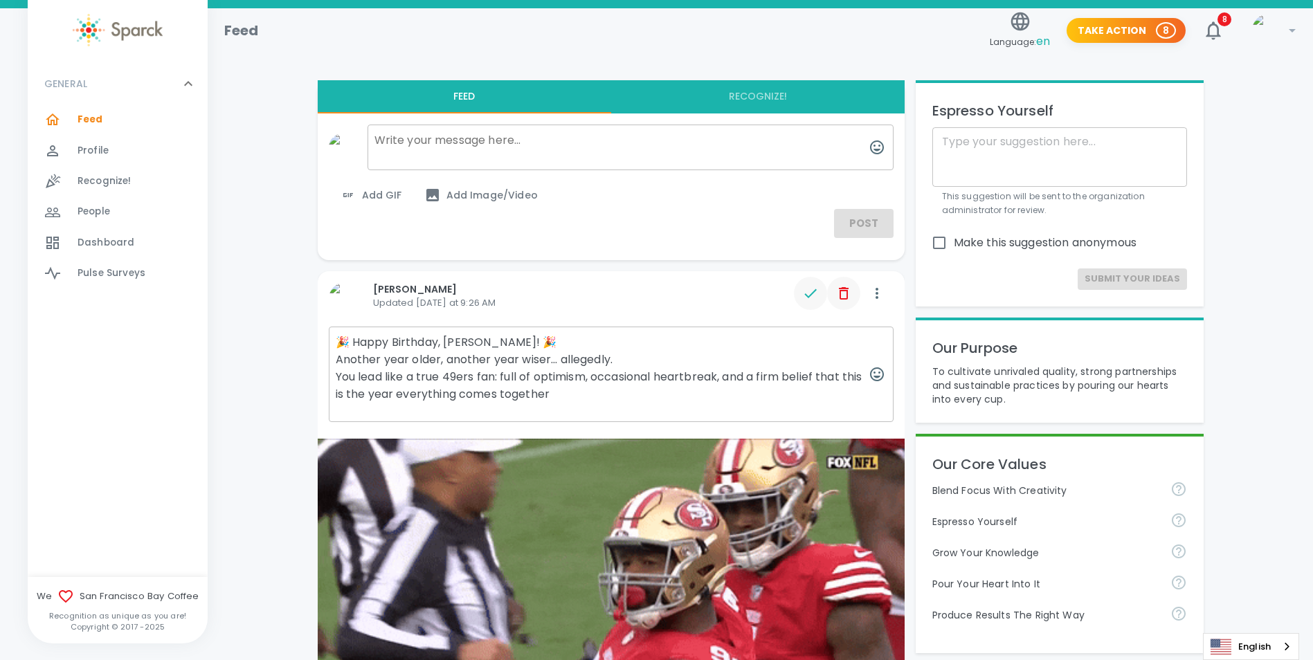
click at [847, 296] on icon "button" at bounding box center [844, 293] width 10 height 12
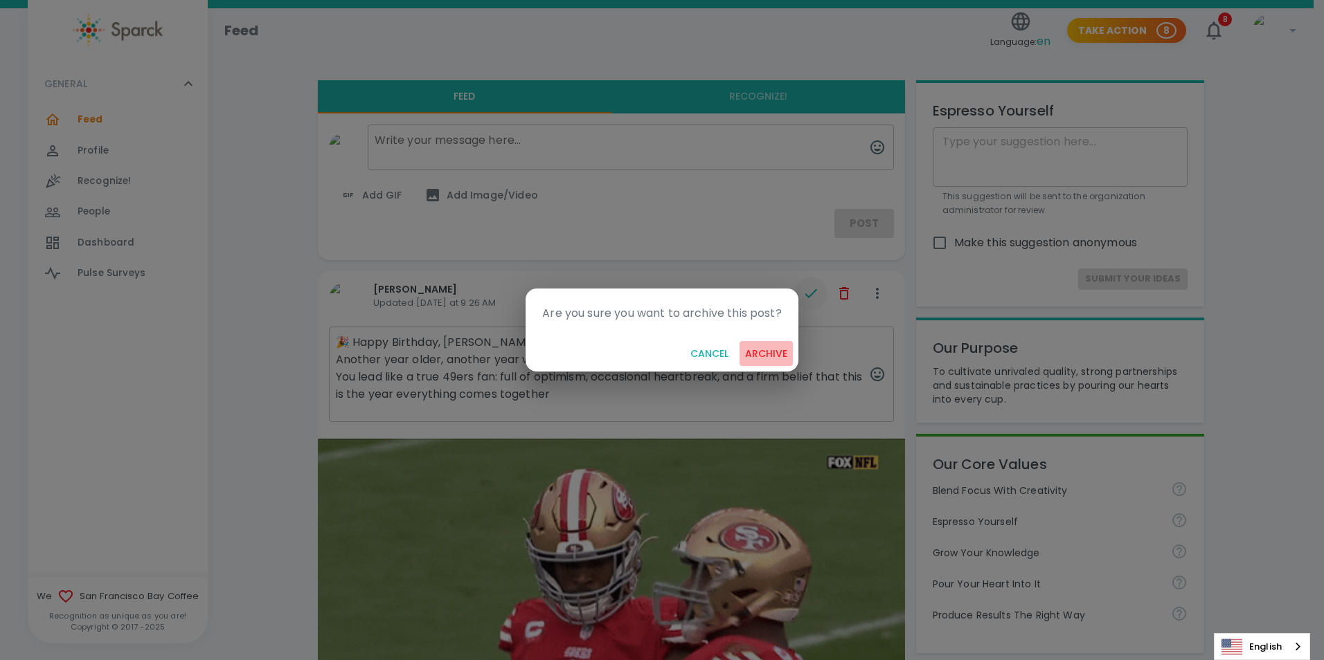
click at [768, 354] on button "archive" at bounding box center [765, 354] width 53 height 26
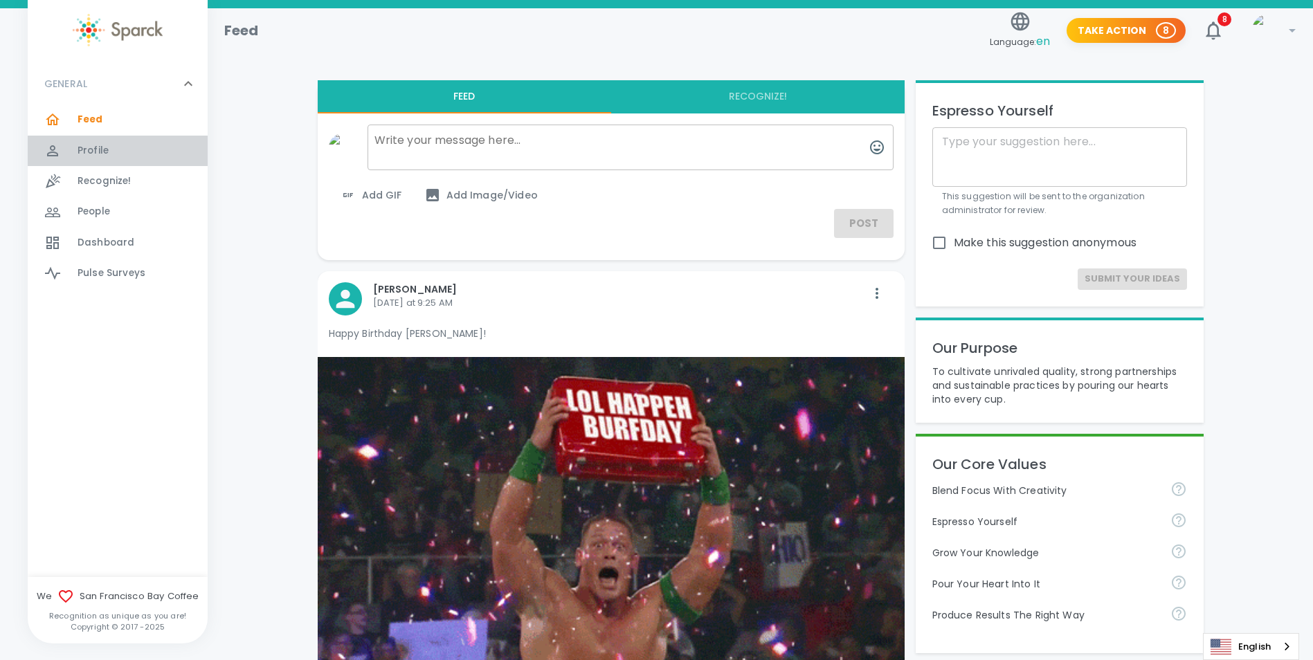
click at [99, 148] on span "Profile" at bounding box center [93, 151] width 31 height 14
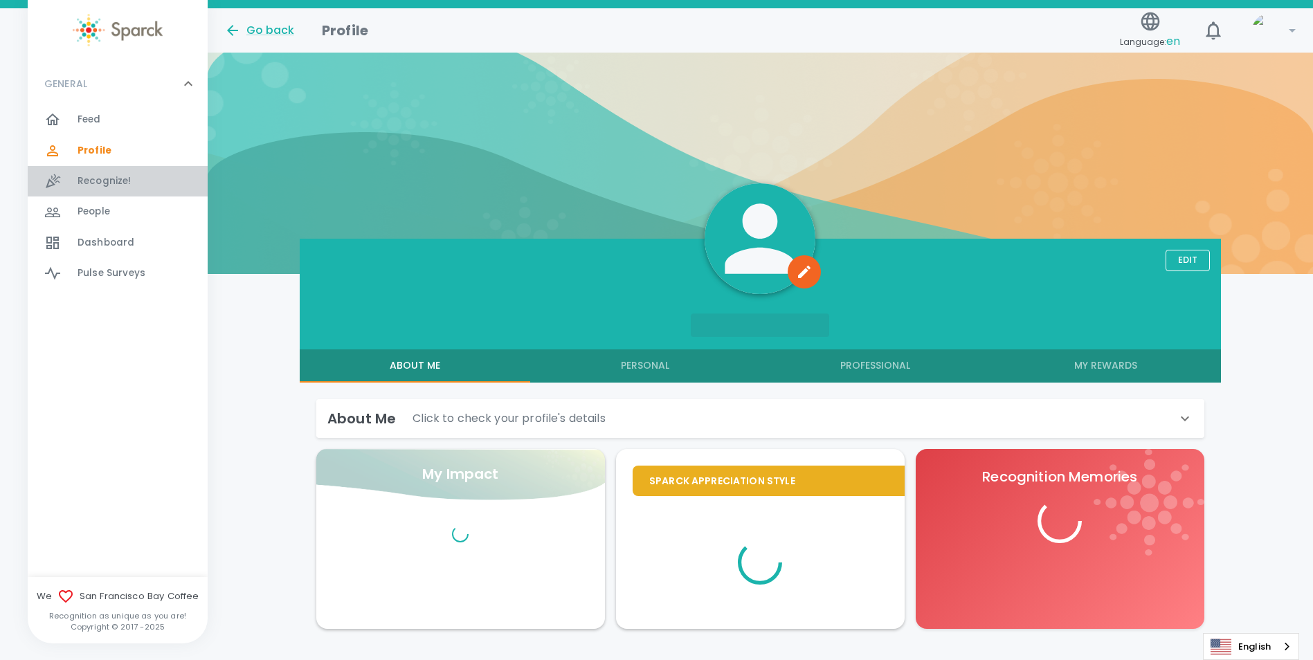
click at [99, 182] on span "Recognize!" at bounding box center [105, 181] width 54 height 14
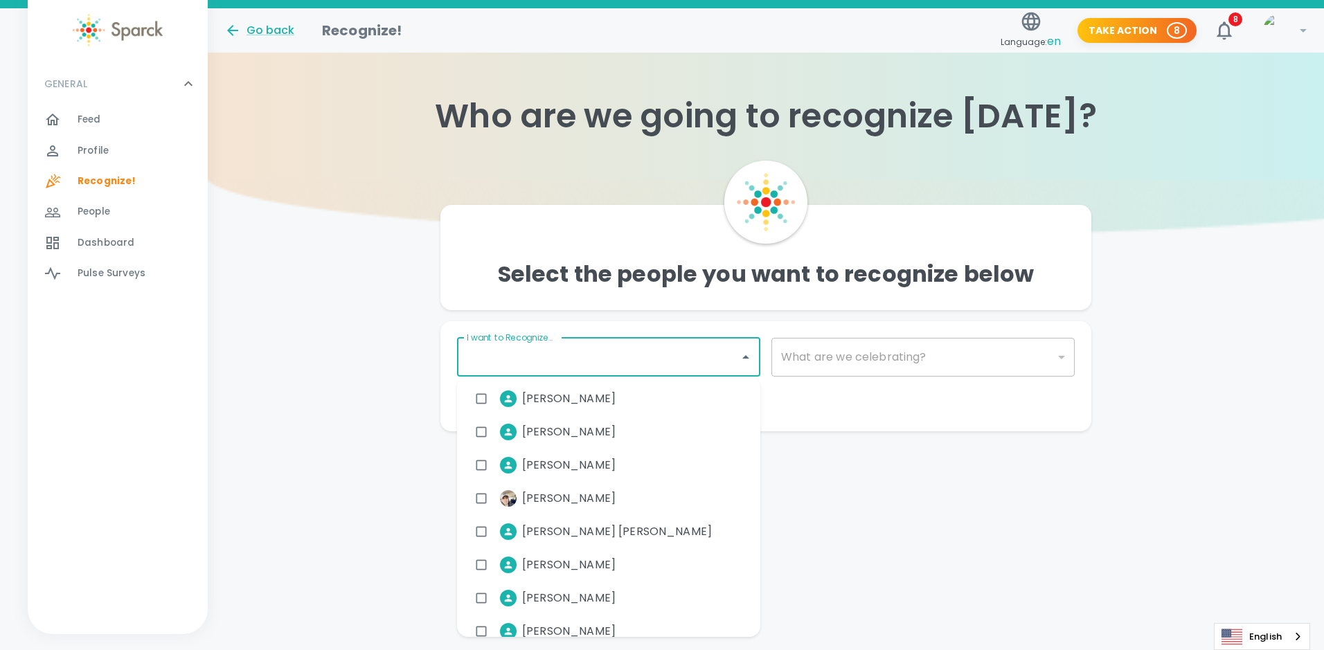
click at [647, 370] on input "I want to Recognize..." at bounding box center [598, 357] width 270 height 26
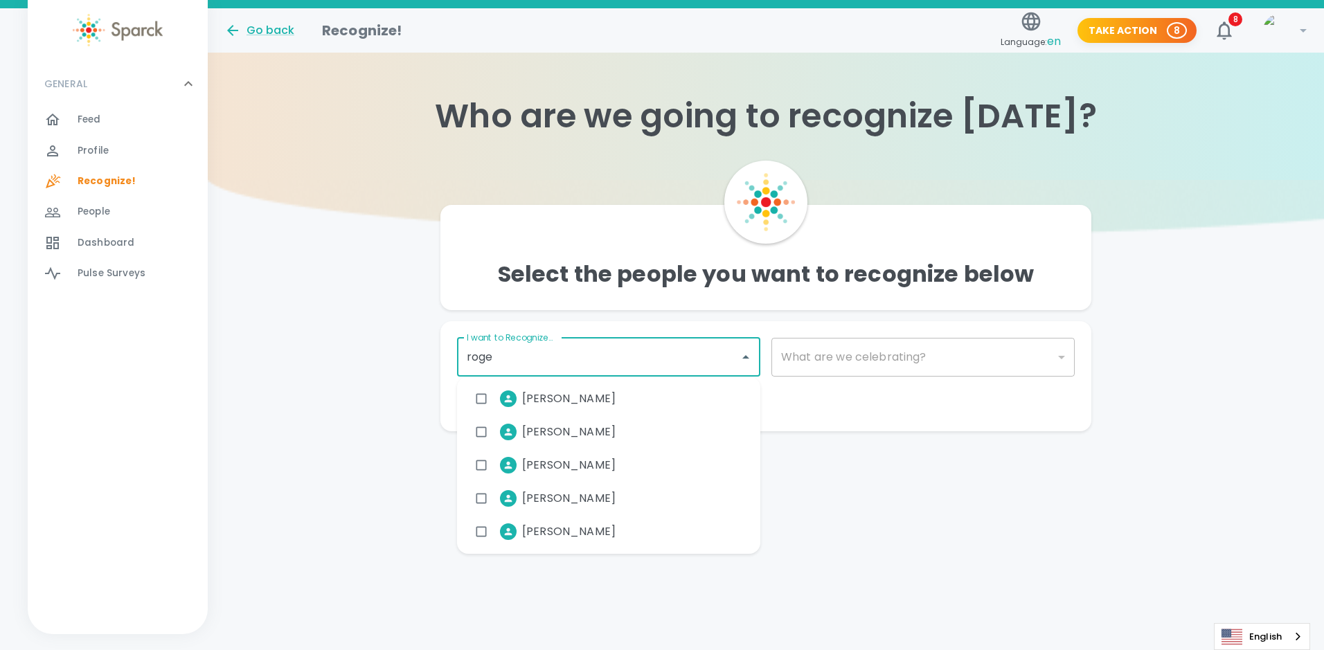
type input "roger"
click at [483, 501] on input "checkbox" at bounding box center [481, 498] width 26 height 26
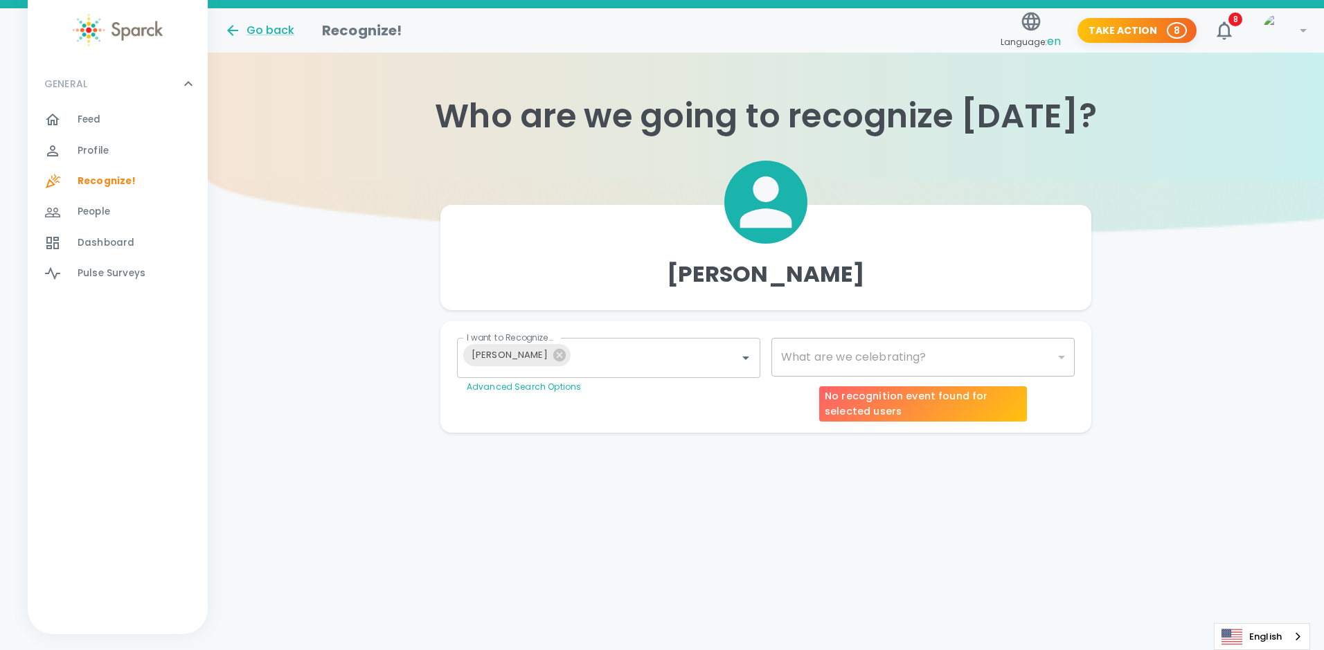
click at [919, 366] on div "​" at bounding box center [922, 357] width 303 height 39
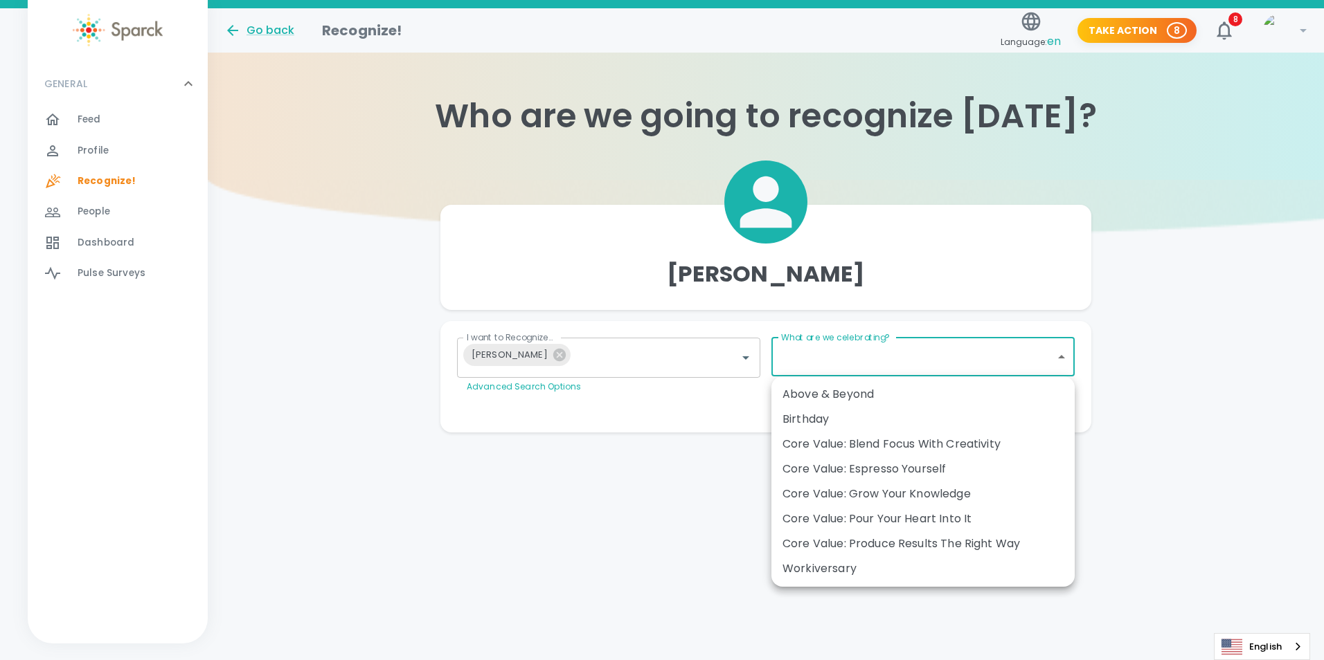
click at [961, 359] on body "Skip Navigation Go back Recognize! Language: en Take Action 8 8 ! GENERAL 0 Fee…" at bounding box center [662, 244] width 1324 height 488
click at [897, 415] on div "Birthday" at bounding box center [922, 419] width 281 height 17
type input "2072"
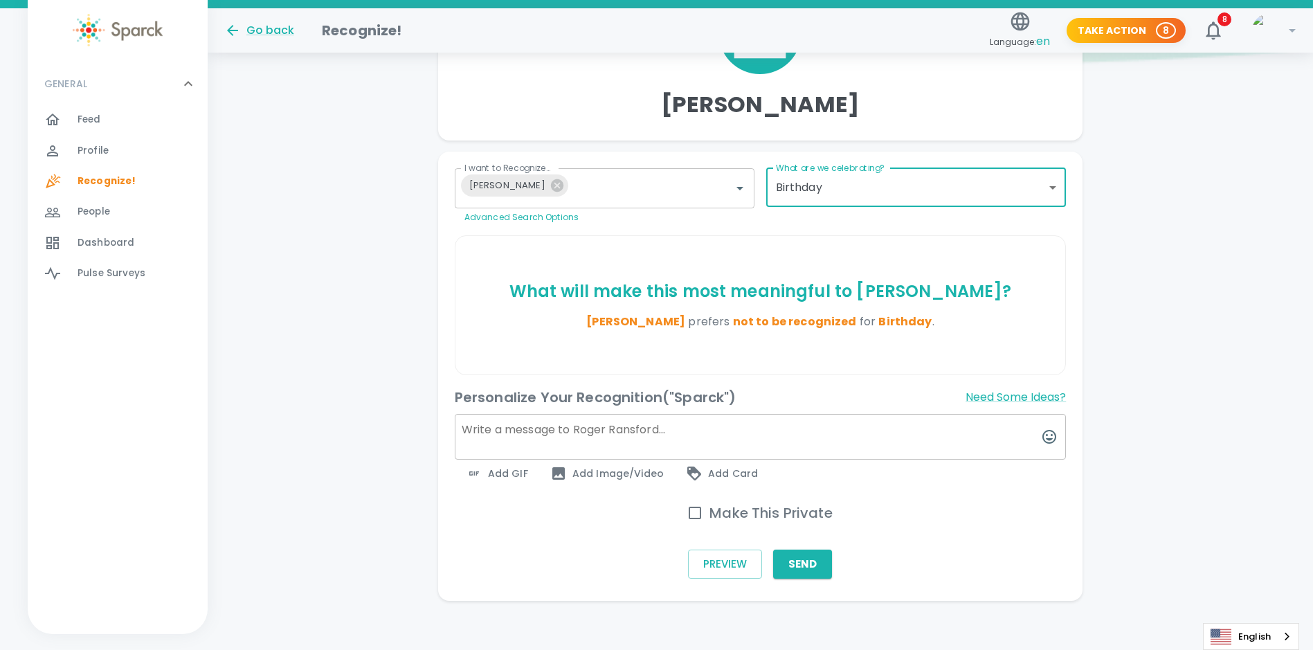
scroll to position [176, 0]
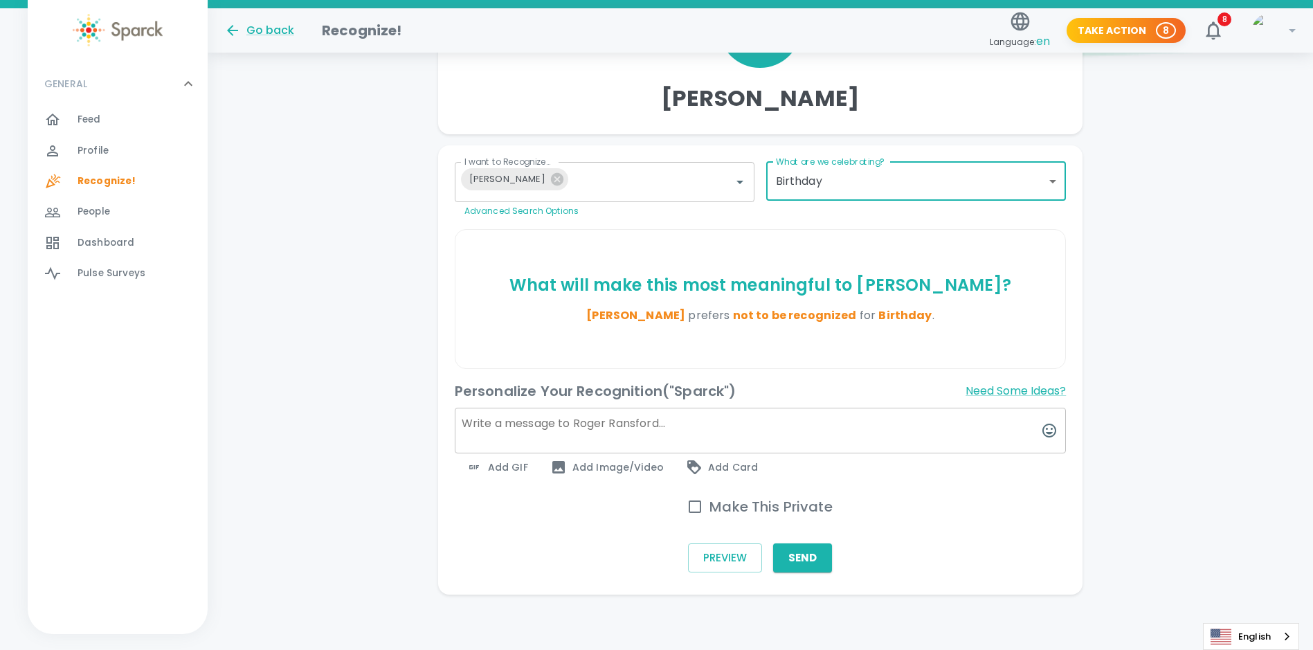
click at [543, 423] on textarea at bounding box center [761, 431] width 612 height 46
paste textarea "🎉 Happy Birthday, Roger! 🎉 Another year older, another year wiser… allegedly. Y…"
type textarea "🎉 Happy Birthday, Roger! 🎉 Another year older, another year wiser… allegedly. Y…"
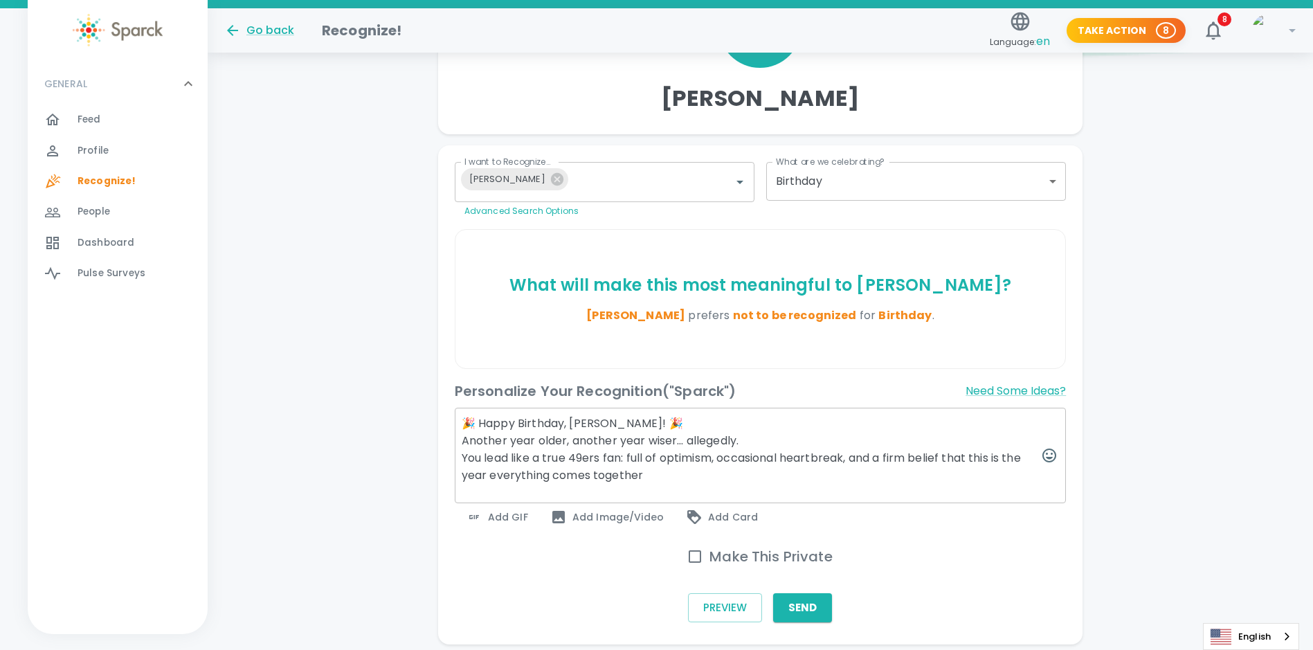
scroll to position [226, 0]
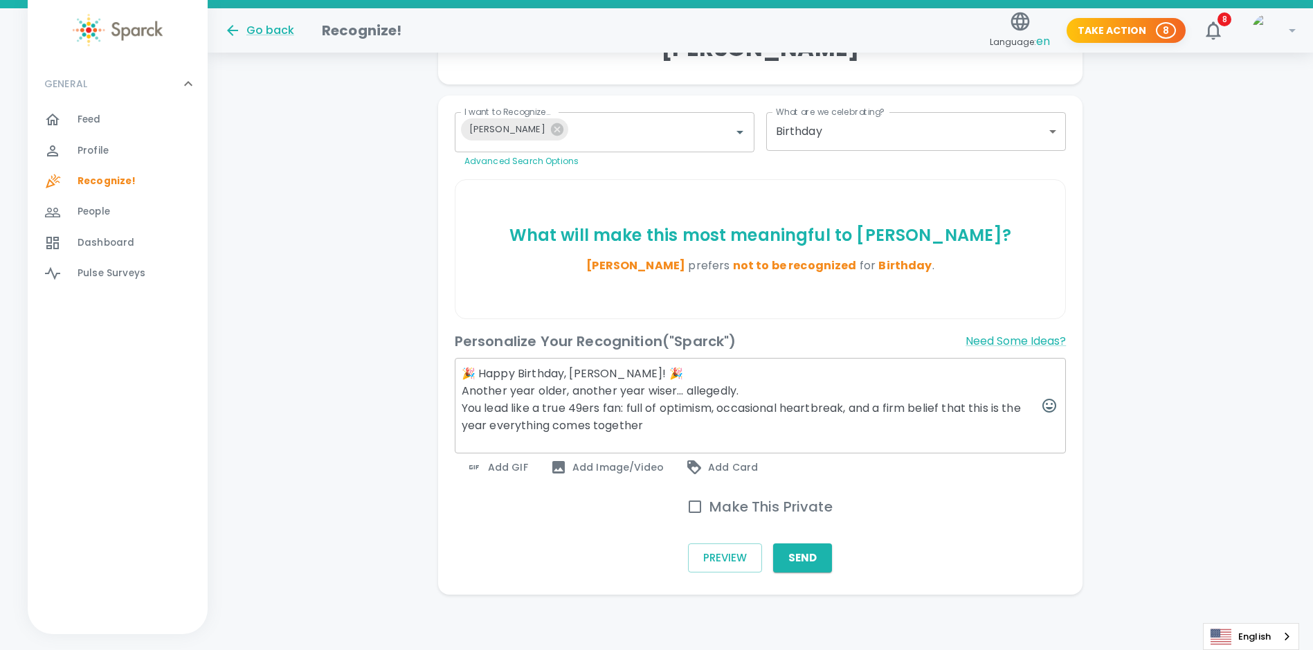
click at [512, 465] on span "Add GIF" at bounding box center [497, 467] width 62 height 17
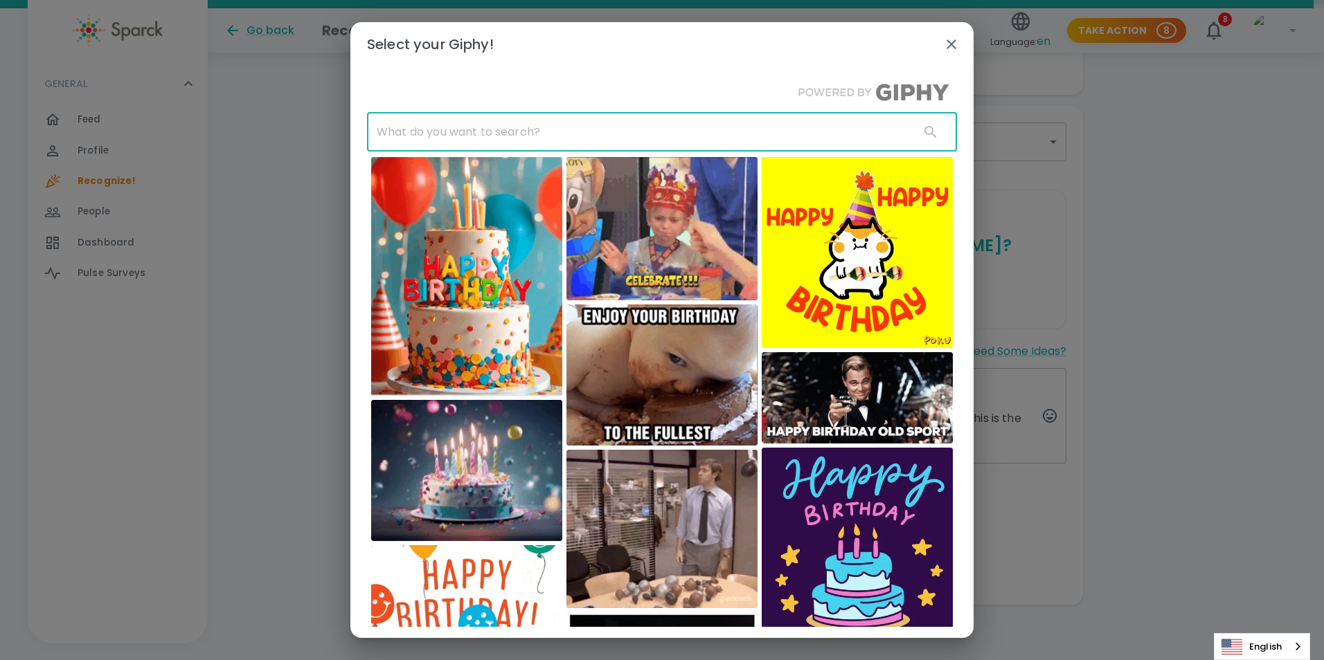
click at [649, 129] on input "text" at bounding box center [637, 132] width 541 height 39
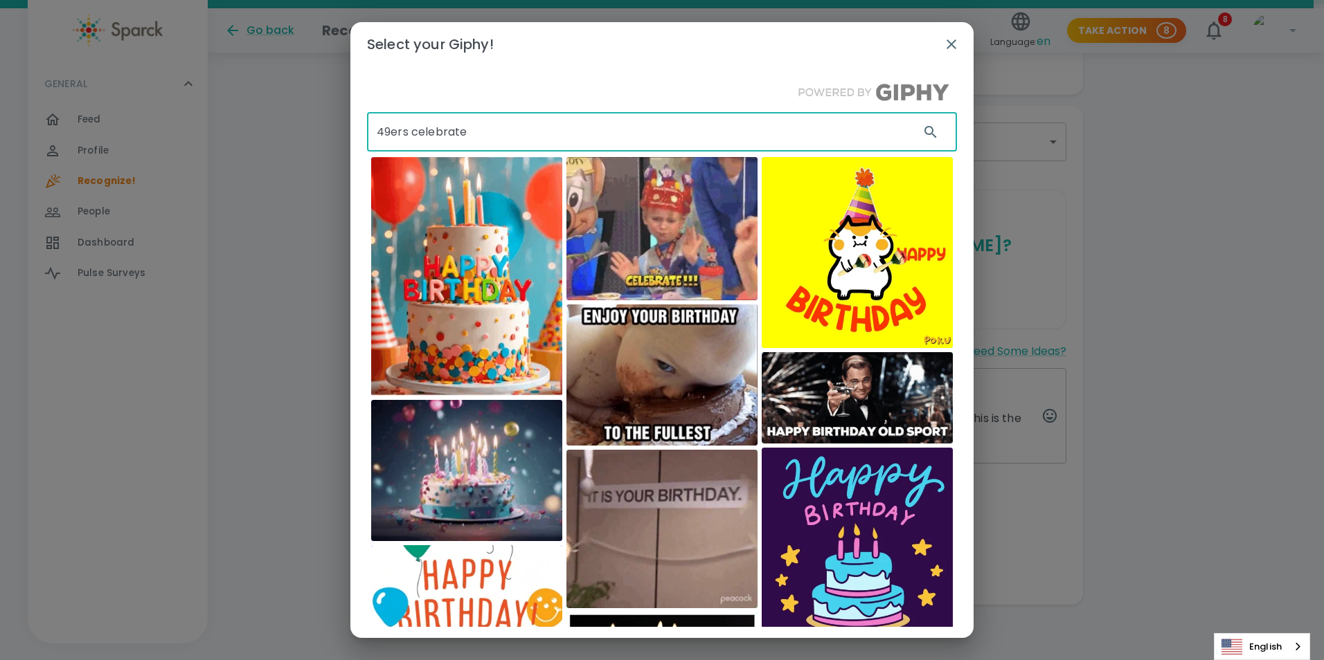
click at [638, 122] on input "49ers celebrate" at bounding box center [637, 132] width 541 height 39
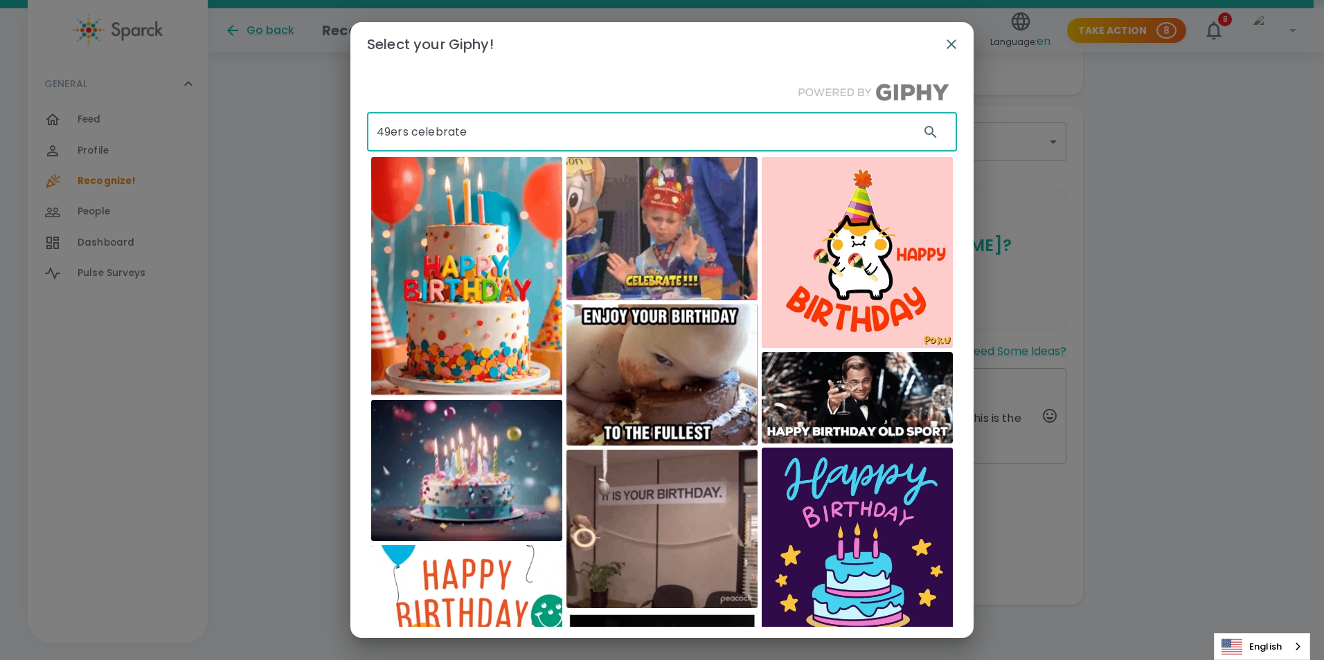
type input "49ers celebrate"
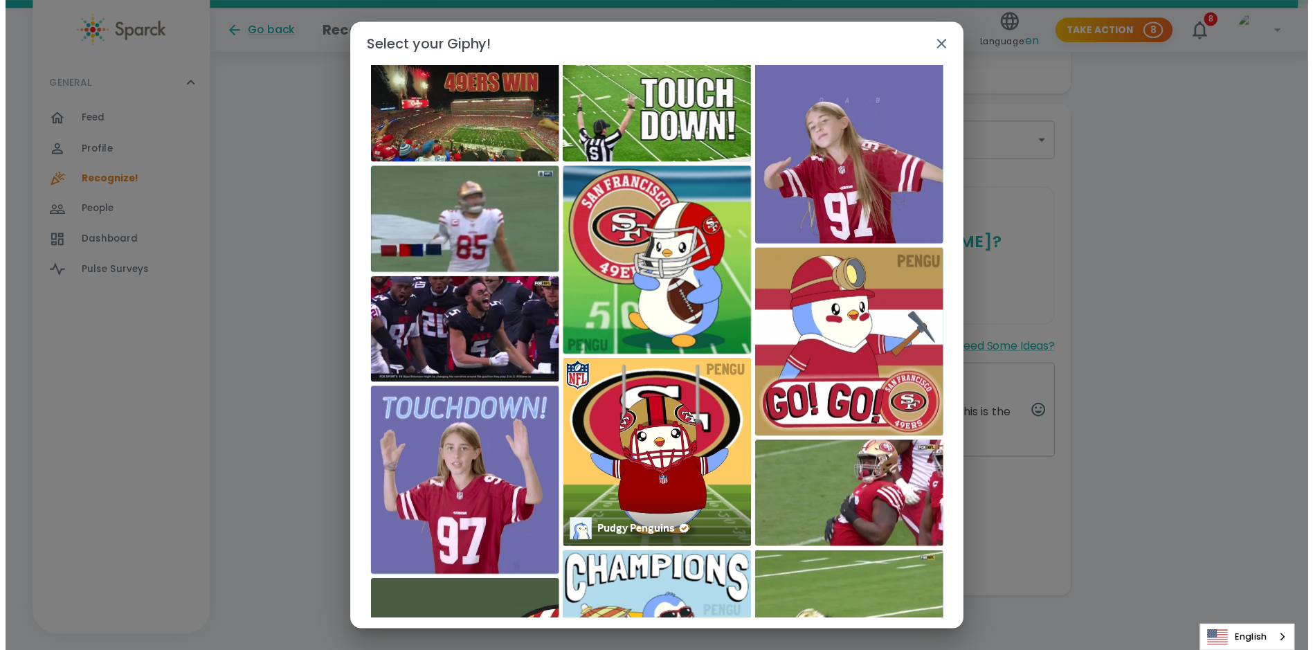
scroll to position [0, 0]
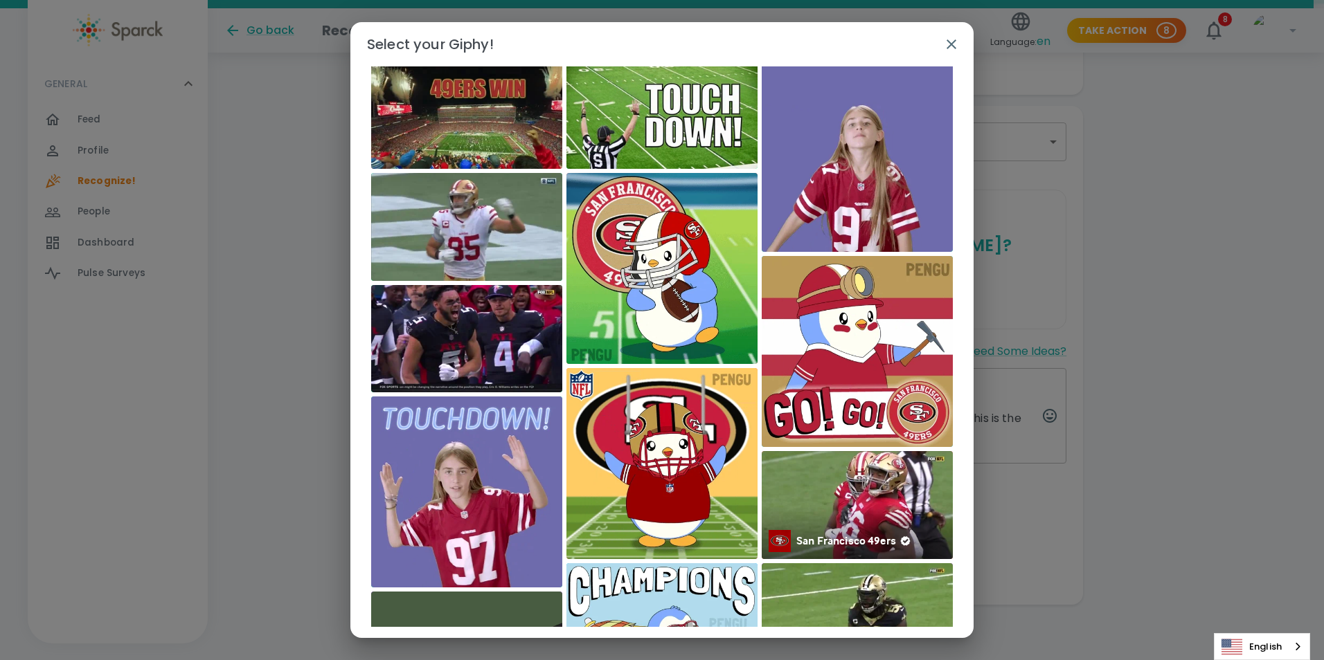
click at [834, 501] on img at bounding box center [857, 505] width 191 height 108
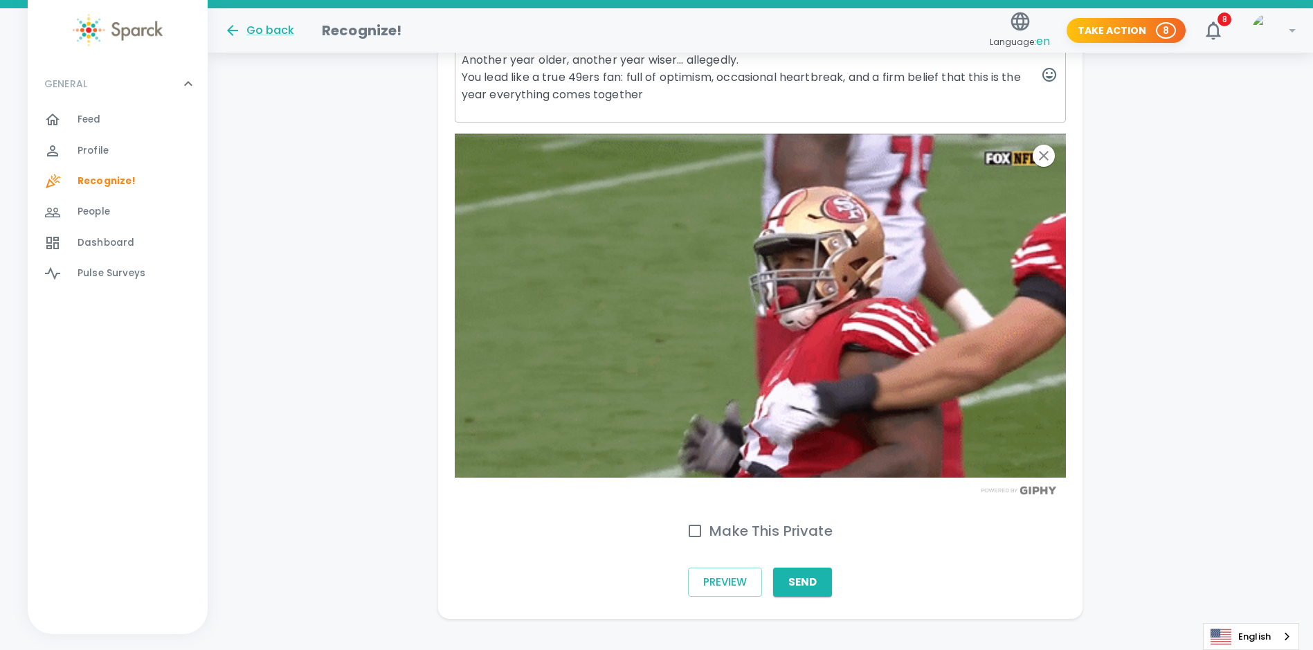
scroll to position [581, 0]
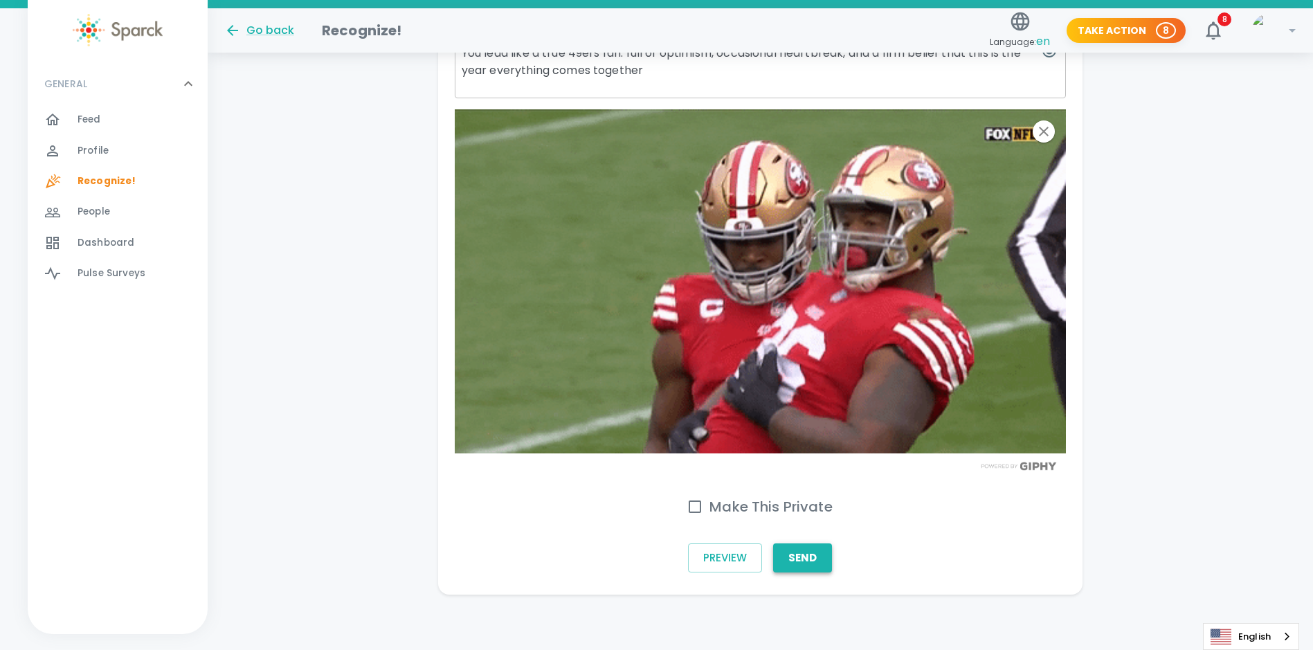
click at [816, 559] on button "Send" at bounding box center [802, 557] width 59 height 29
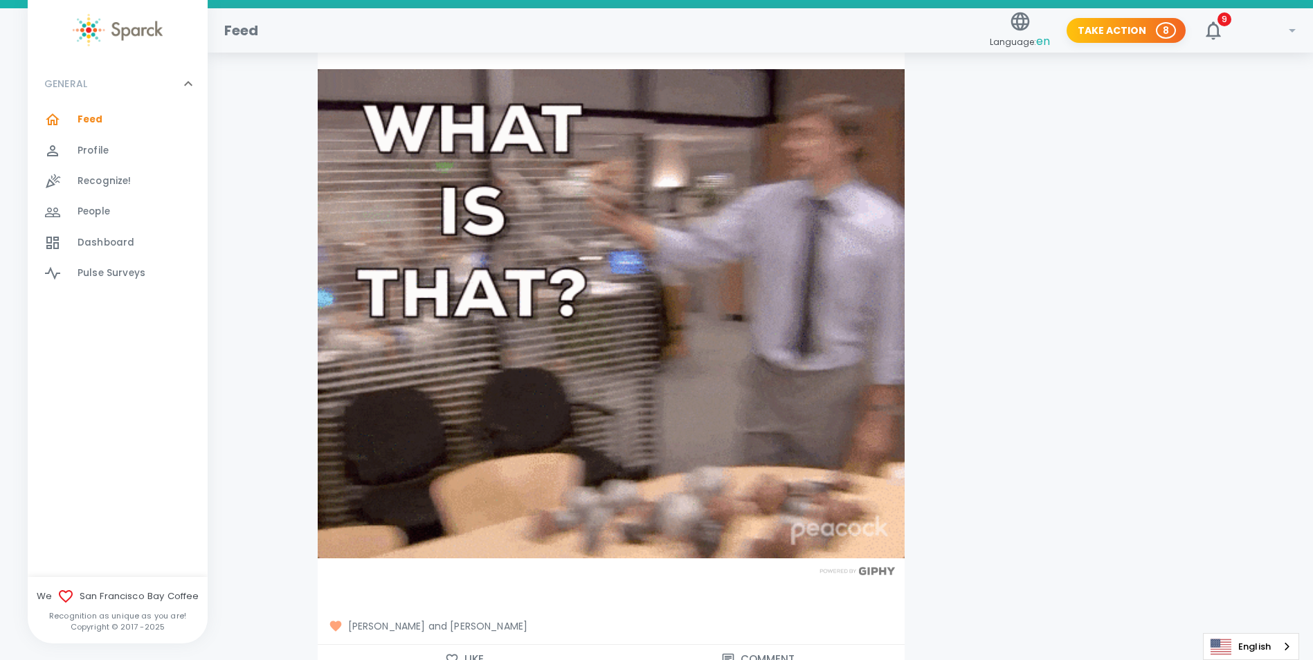
scroll to position [3185, 0]
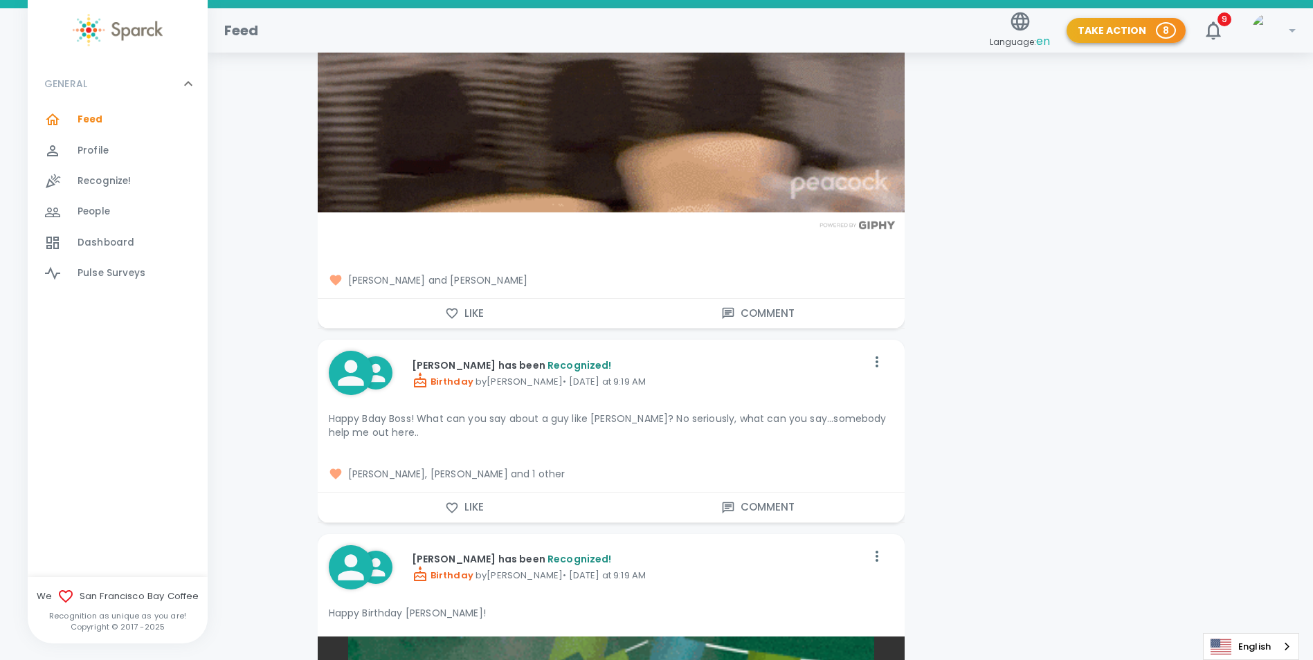
click at [1115, 31] on button "Take Action 8" at bounding box center [1126, 31] width 119 height 26
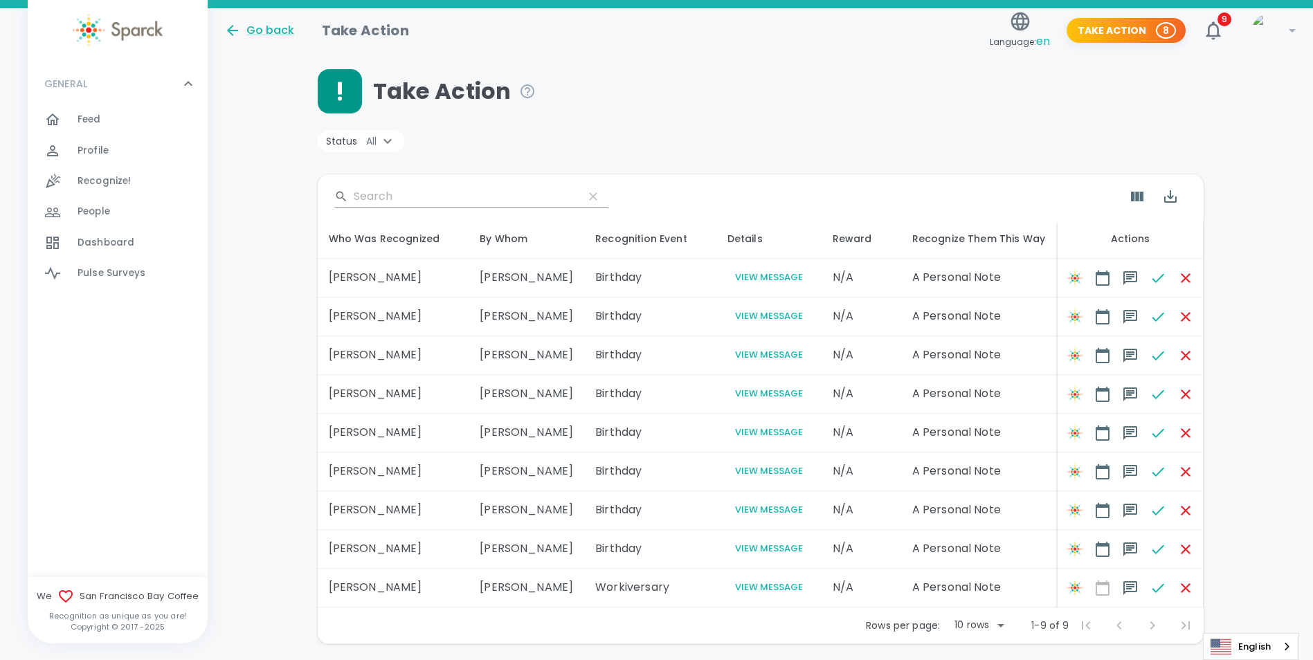
click at [115, 120] on div "Feed 0" at bounding box center [143, 119] width 130 height 19
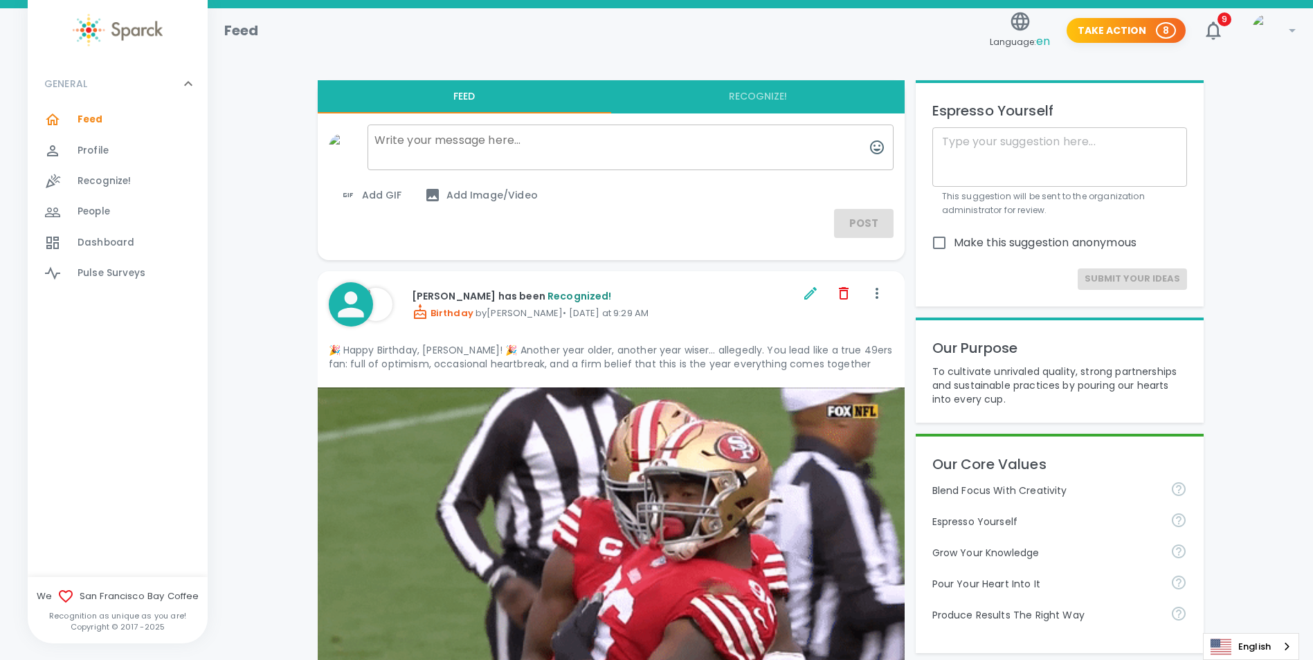
click at [823, 43] on div "Feed Language: en Take Action 8 9 !" at bounding box center [754, 25] width 1083 height 60
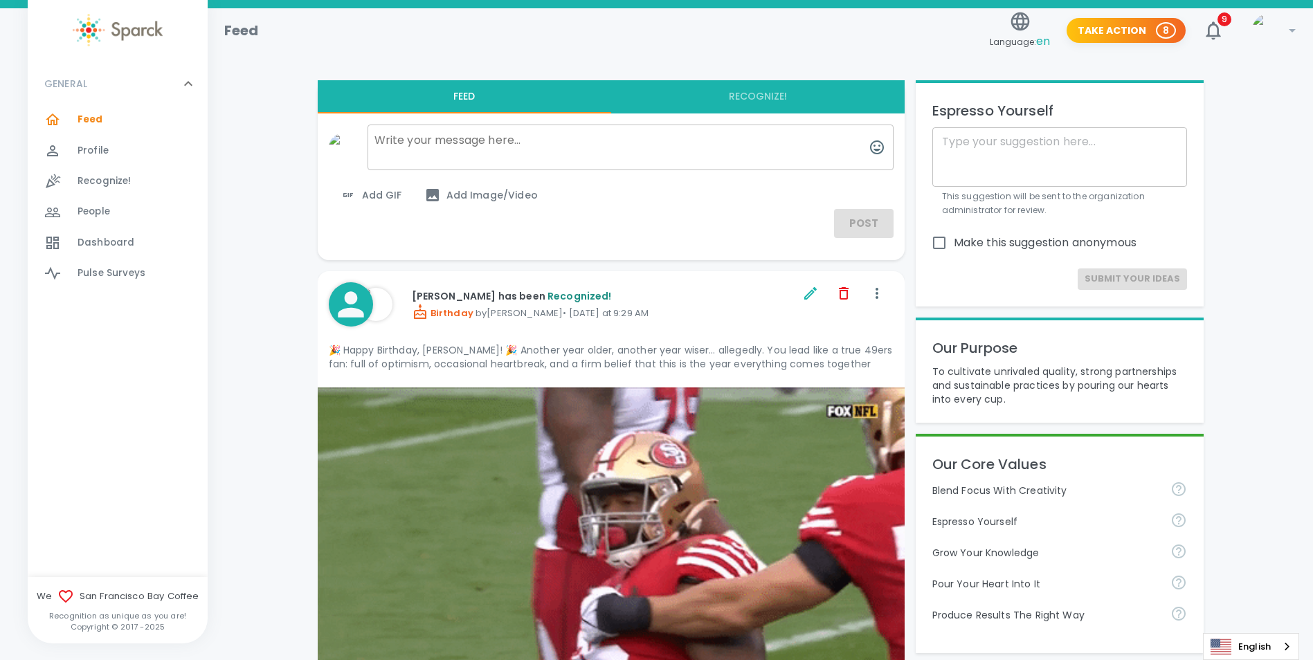
click at [845, 50] on div "Feed Language: en Take Action 8 9 !" at bounding box center [754, 25] width 1083 height 60
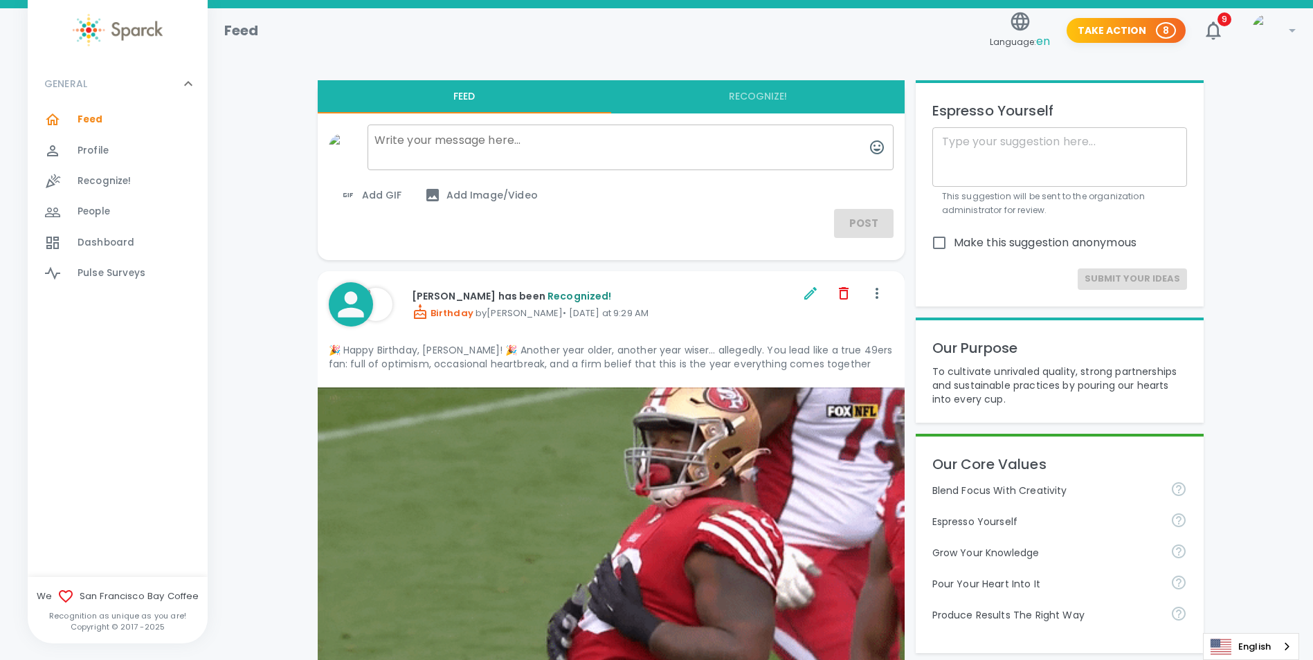
click at [317, 57] on div at bounding box center [760, 47] width 1072 height 44
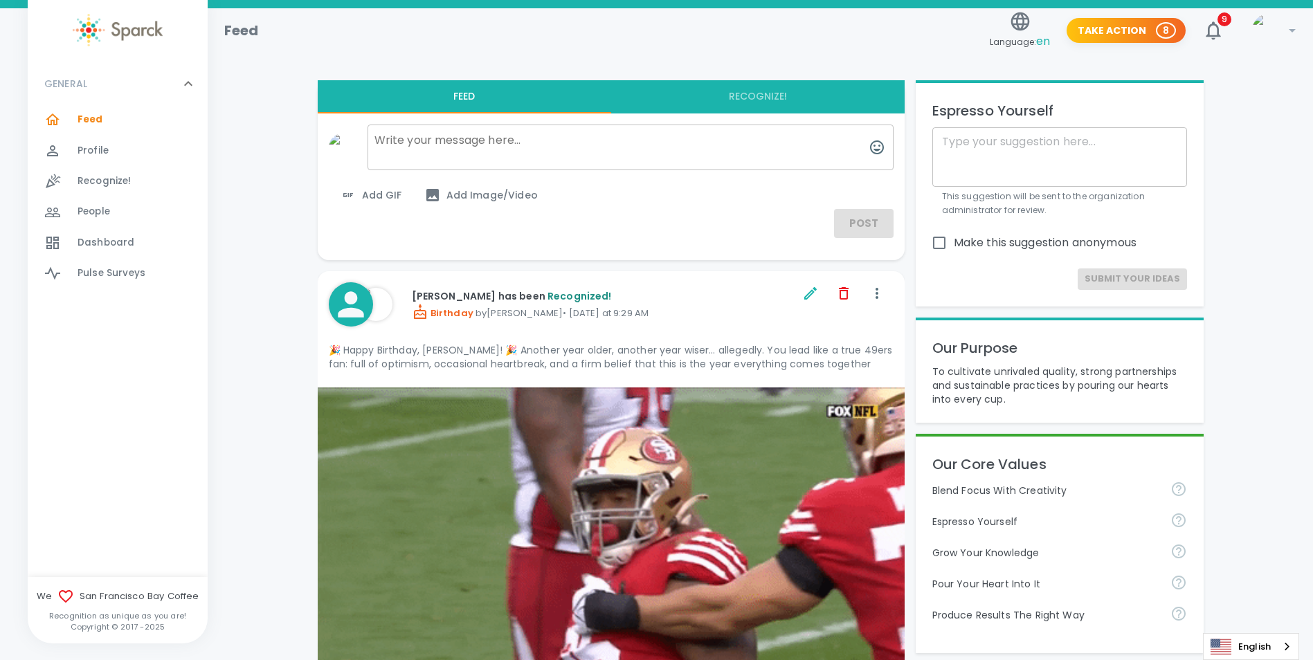
click at [88, 121] on span "Feed" at bounding box center [91, 120] width 26 height 14
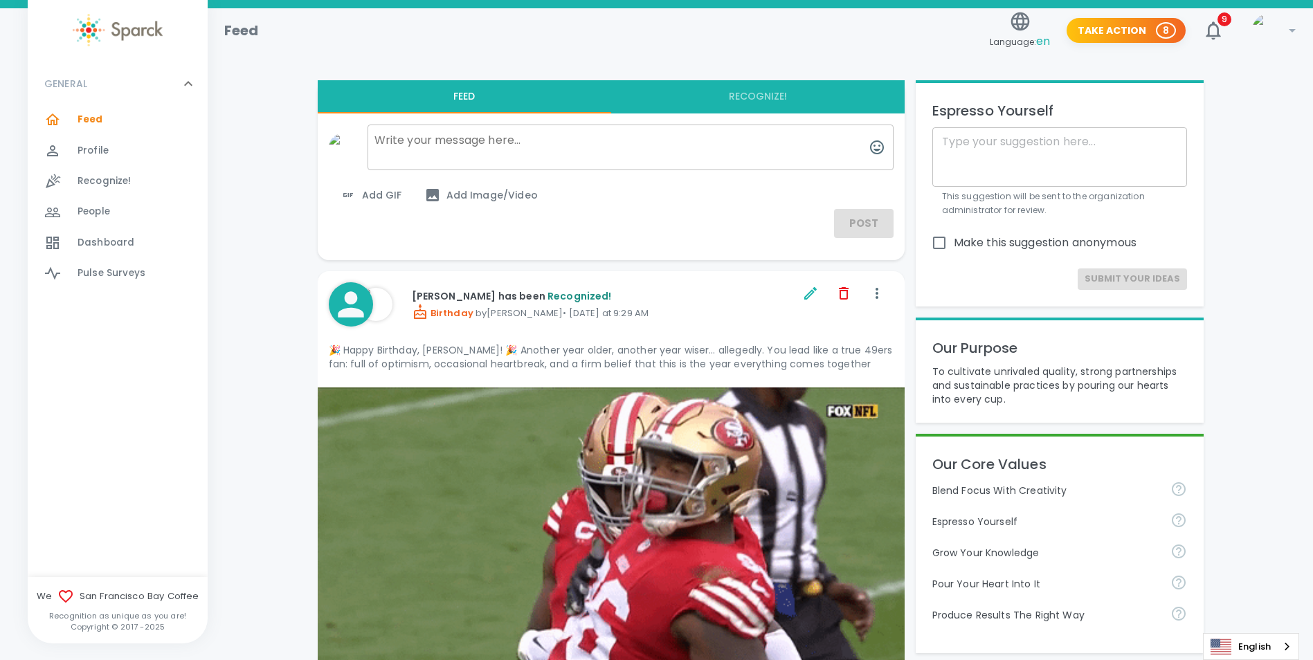
click at [102, 136] on div "Profile 0" at bounding box center [118, 151] width 180 height 30
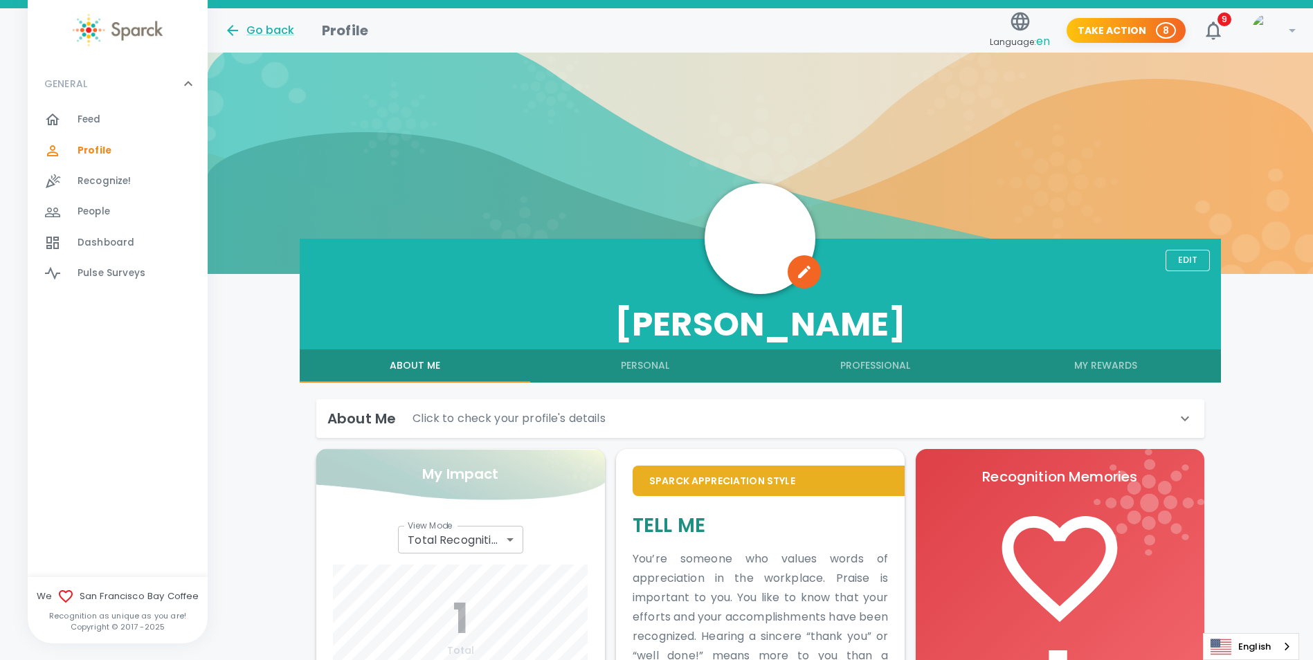
click at [113, 124] on div "Feed 0" at bounding box center [143, 119] width 130 height 19
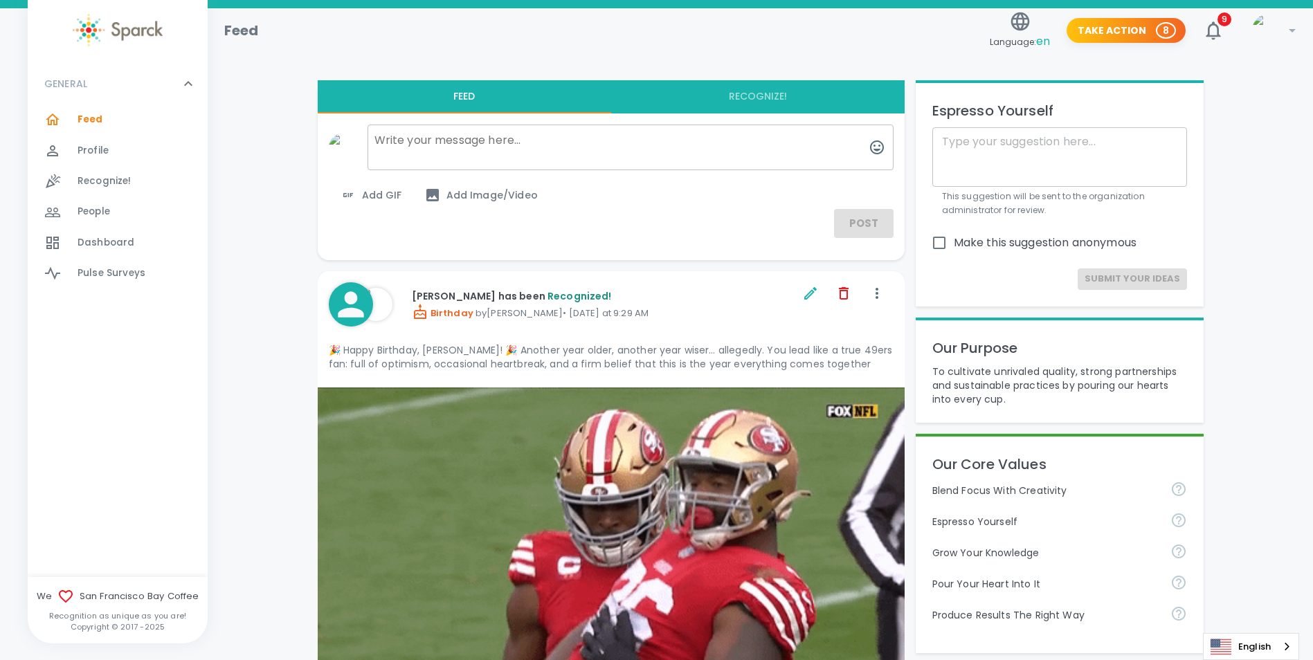
click at [890, 46] on div "Feed Language: en Take Action 8 9 !" at bounding box center [754, 25] width 1083 height 60
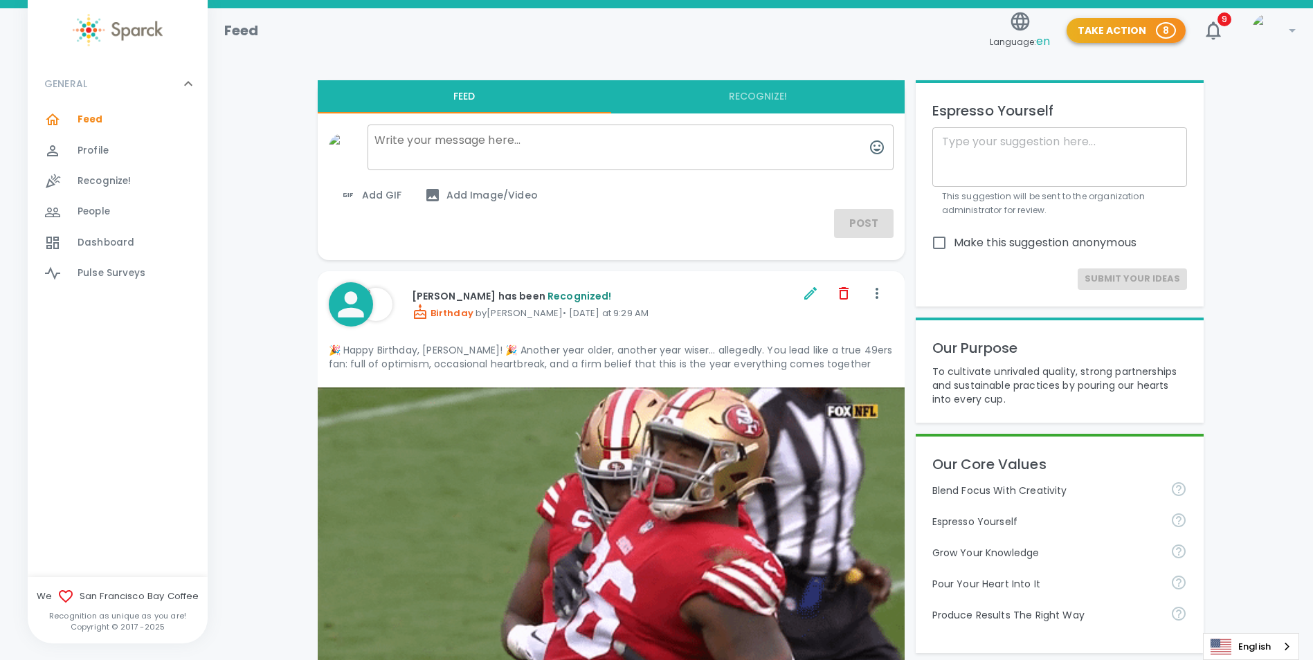
click at [1158, 33] on span "8" at bounding box center [1166, 31] width 17 height 14
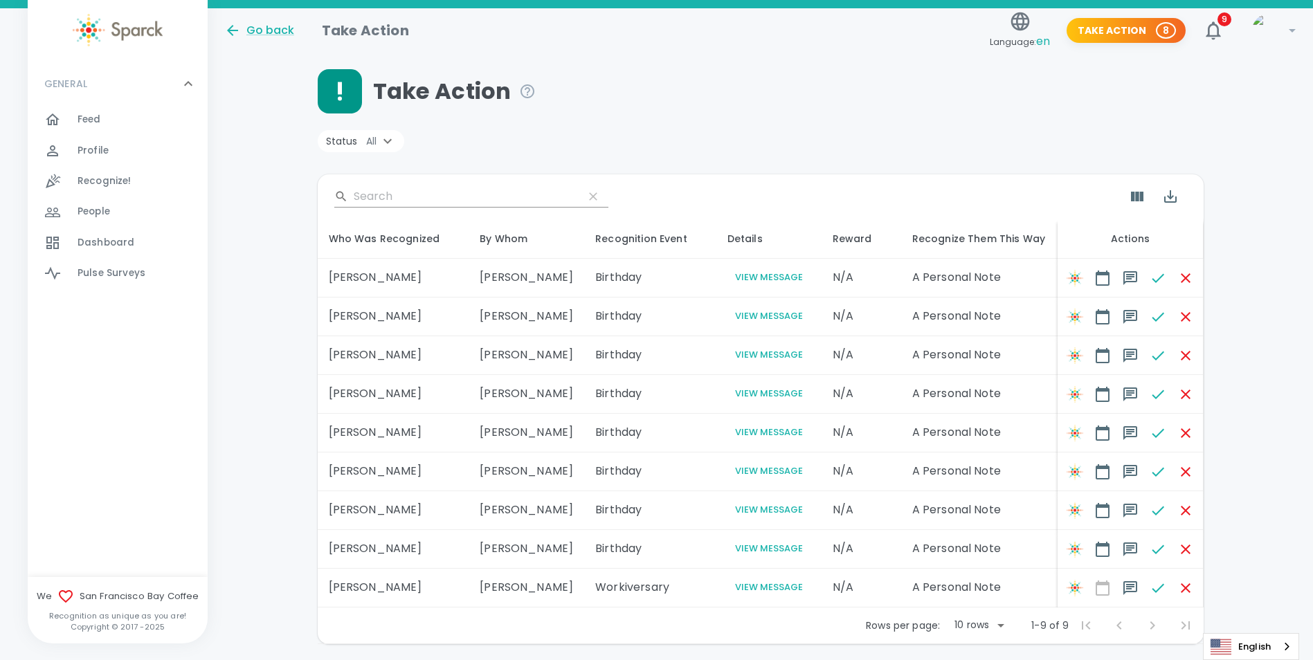
click at [1219, 122] on div "Take Action Status All ​ Who Was Recognized By Whom Recognition Event Details R…" at bounding box center [760, 356] width 1072 height 575
click at [111, 120] on div "Feed 0" at bounding box center [143, 119] width 130 height 19
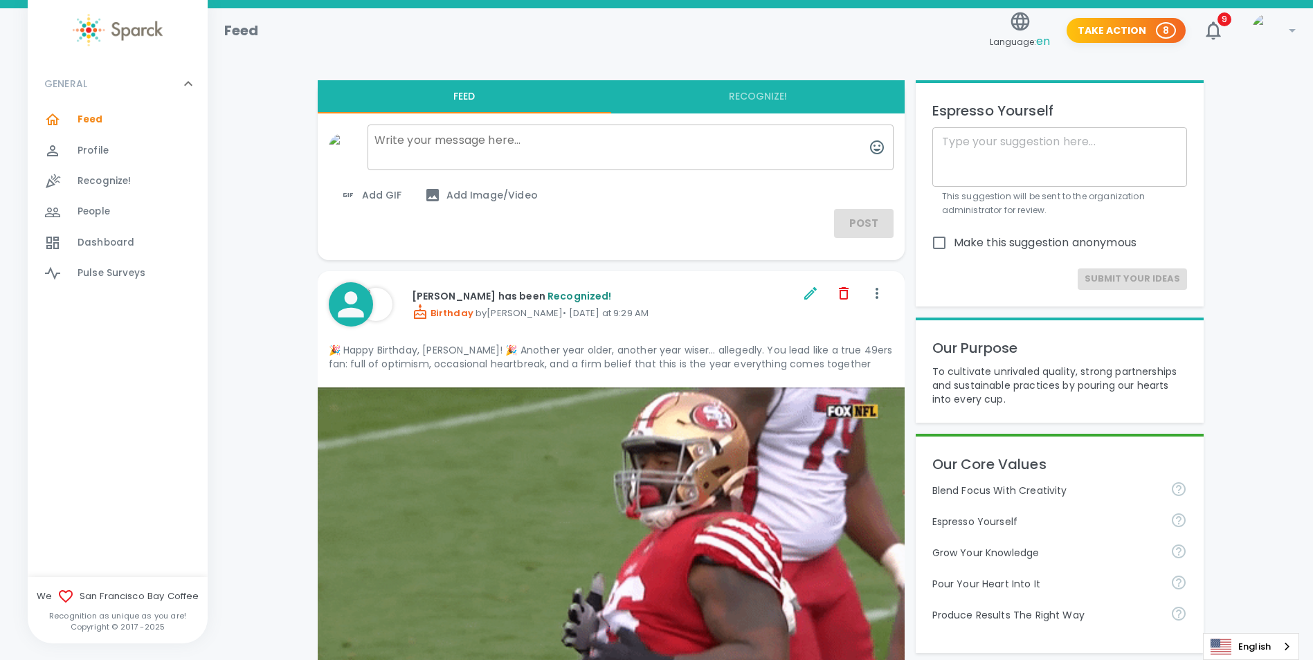
click at [91, 125] on span "Feed" at bounding box center [91, 120] width 26 height 14
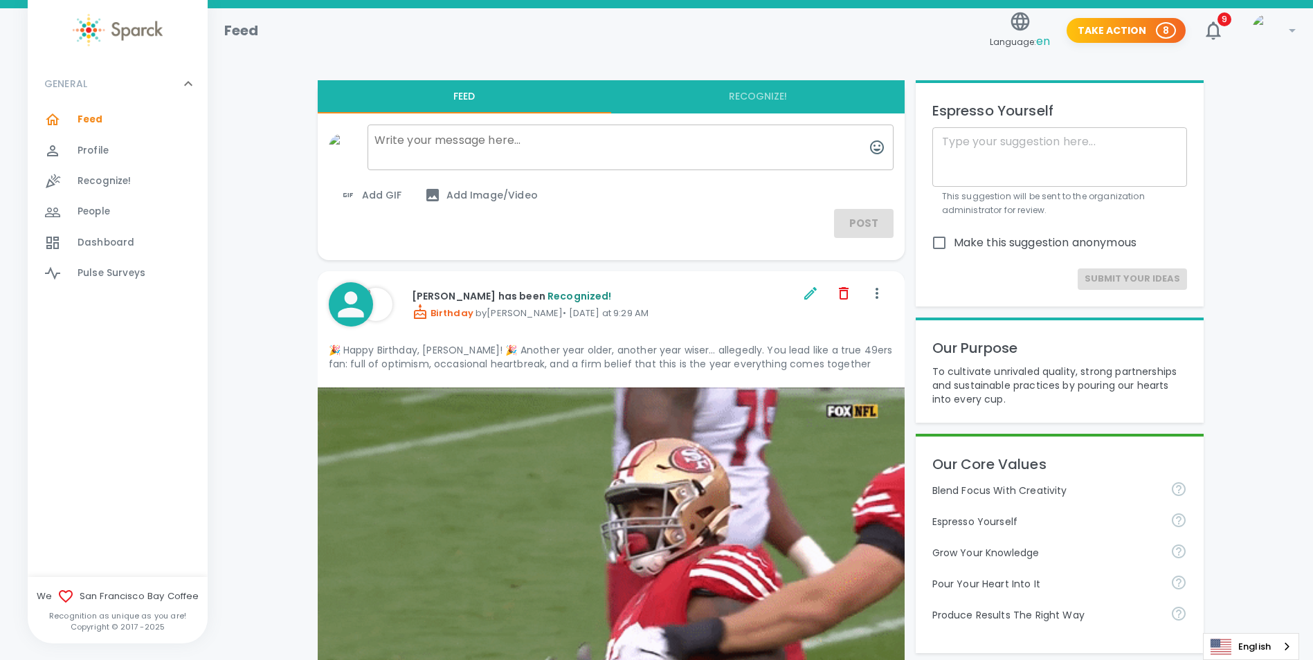
click at [99, 146] on span "Profile" at bounding box center [93, 151] width 31 height 14
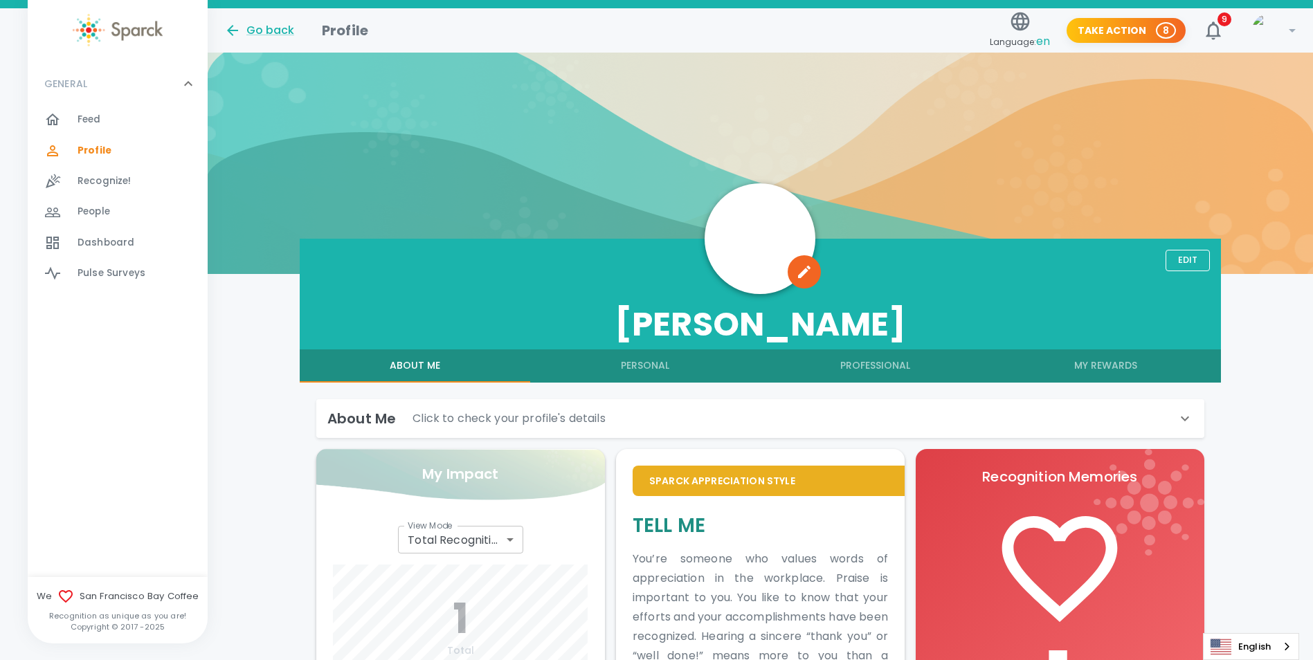
click at [104, 125] on div "Feed 0" at bounding box center [143, 119] width 130 height 19
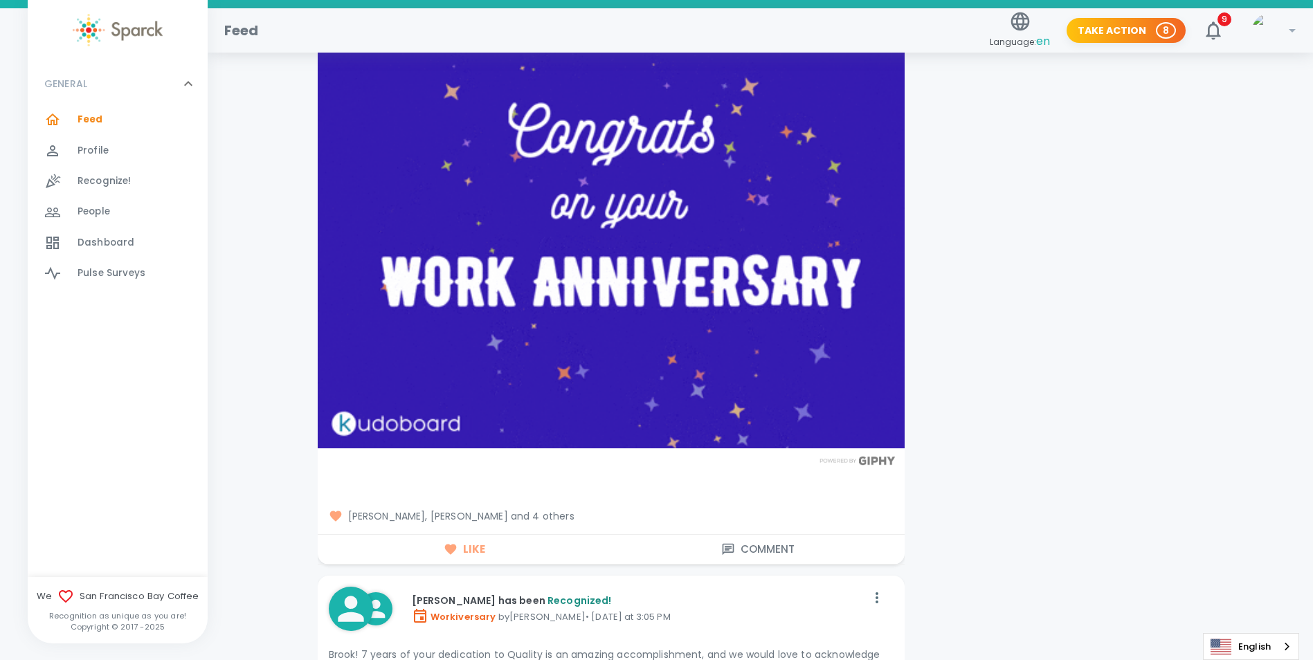
scroll to position [6715, 0]
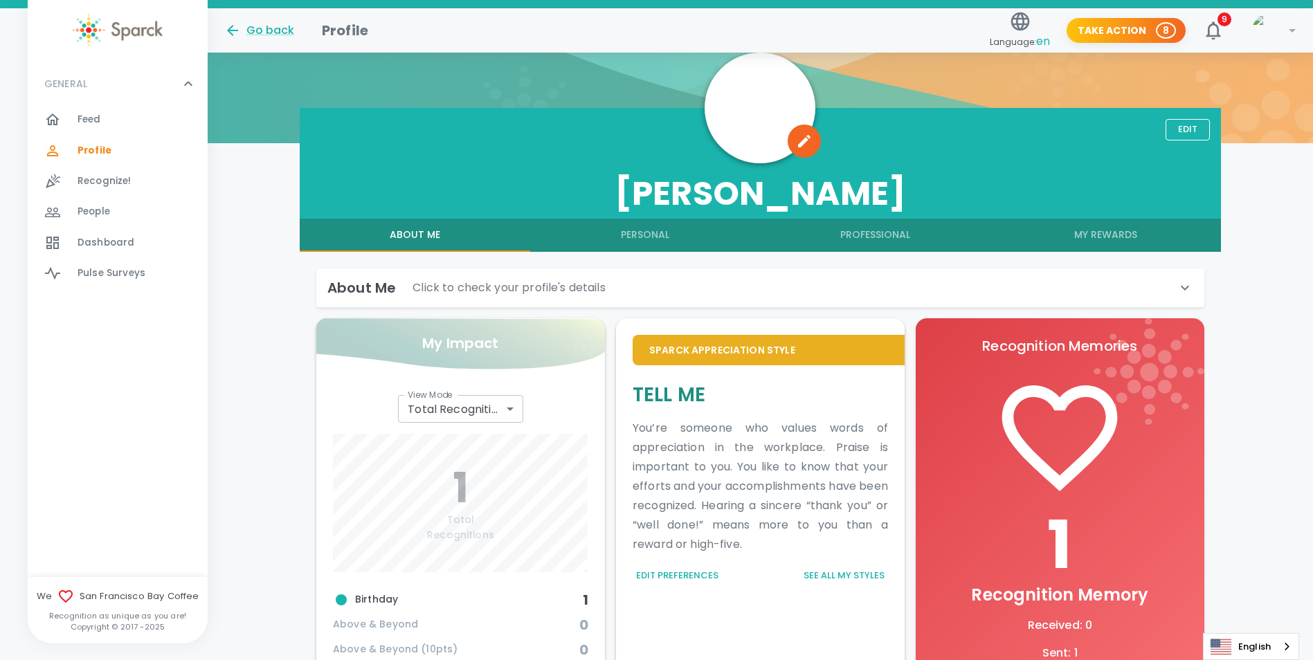
scroll to position [69, 0]
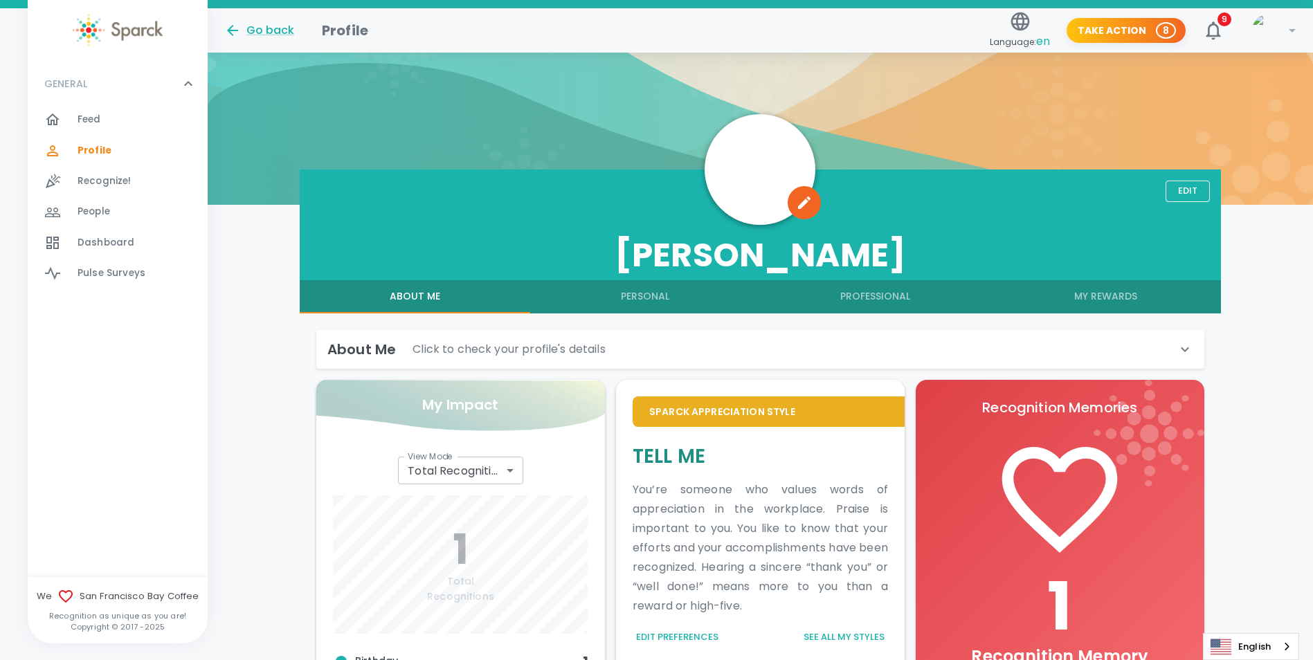
click at [118, 118] on div "Feed 0" at bounding box center [143, 119] width 130 height 19
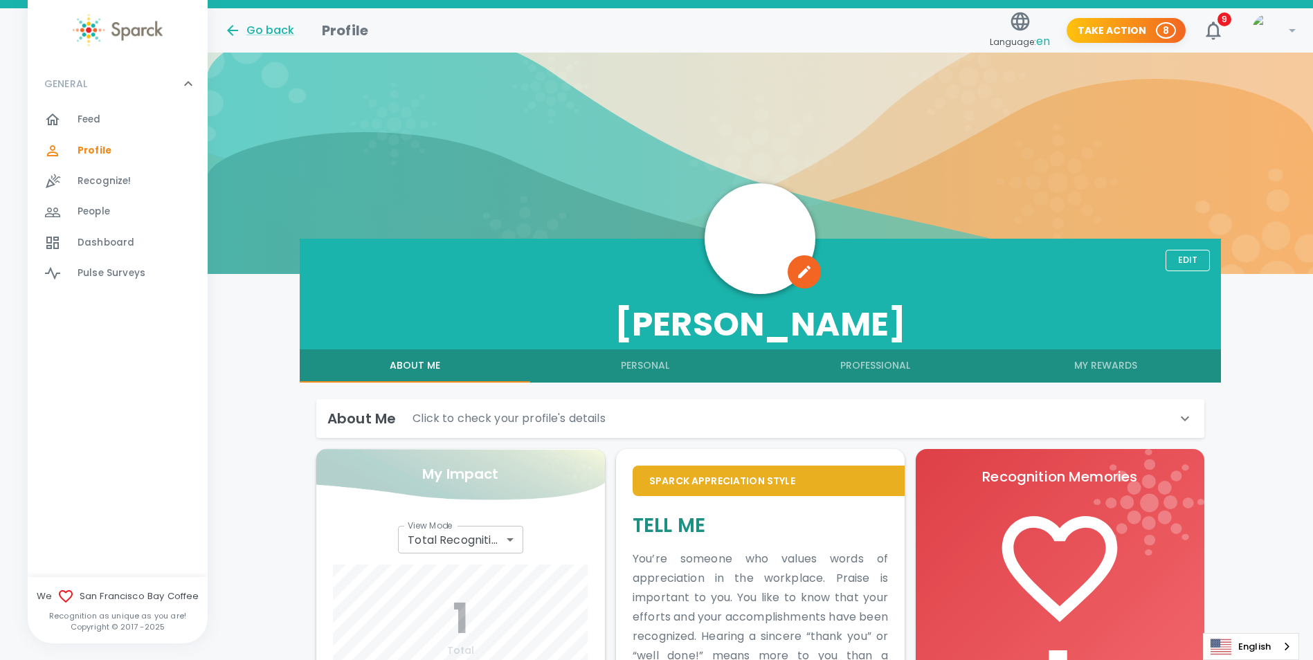
click at [87, 122] on span "Feed" at bounding box center [90, 120] width 24 height 14
